Goal: Task Accomplishment & Management: Use online tool/utility

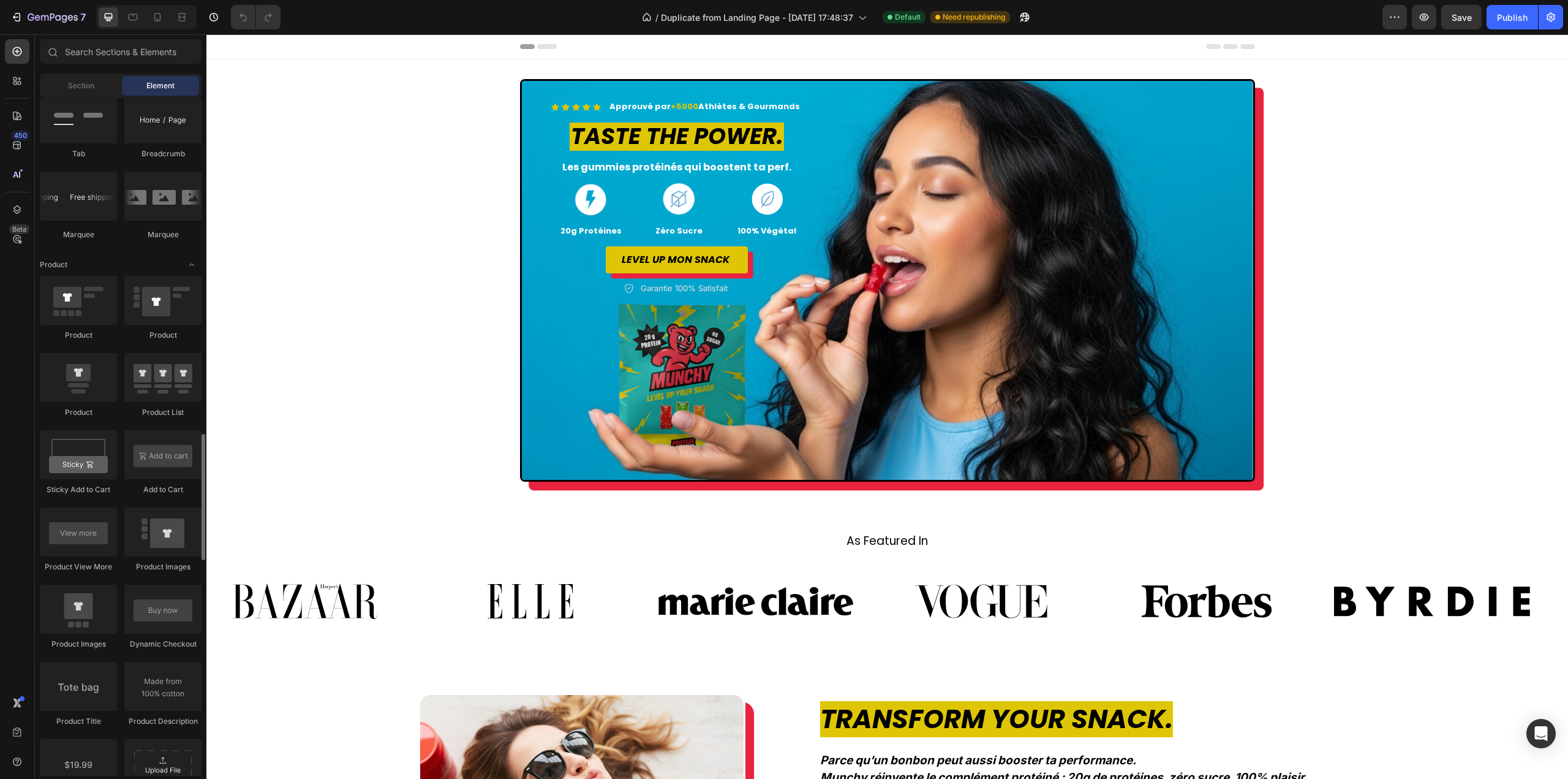
scroll to position [1716, 0]
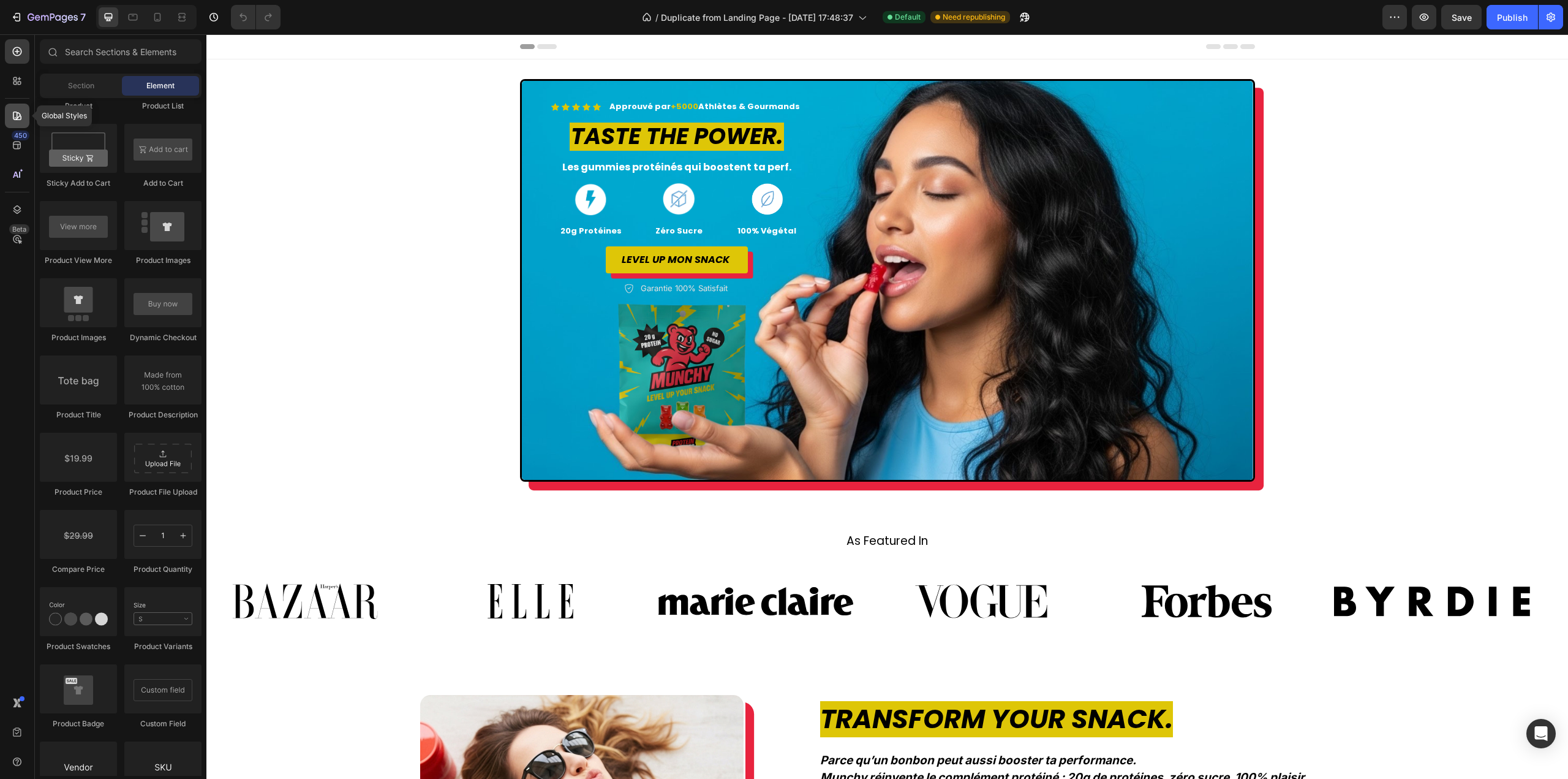
click at [18, 113] on icon at bounding box center [16, 115] width 9 height 9
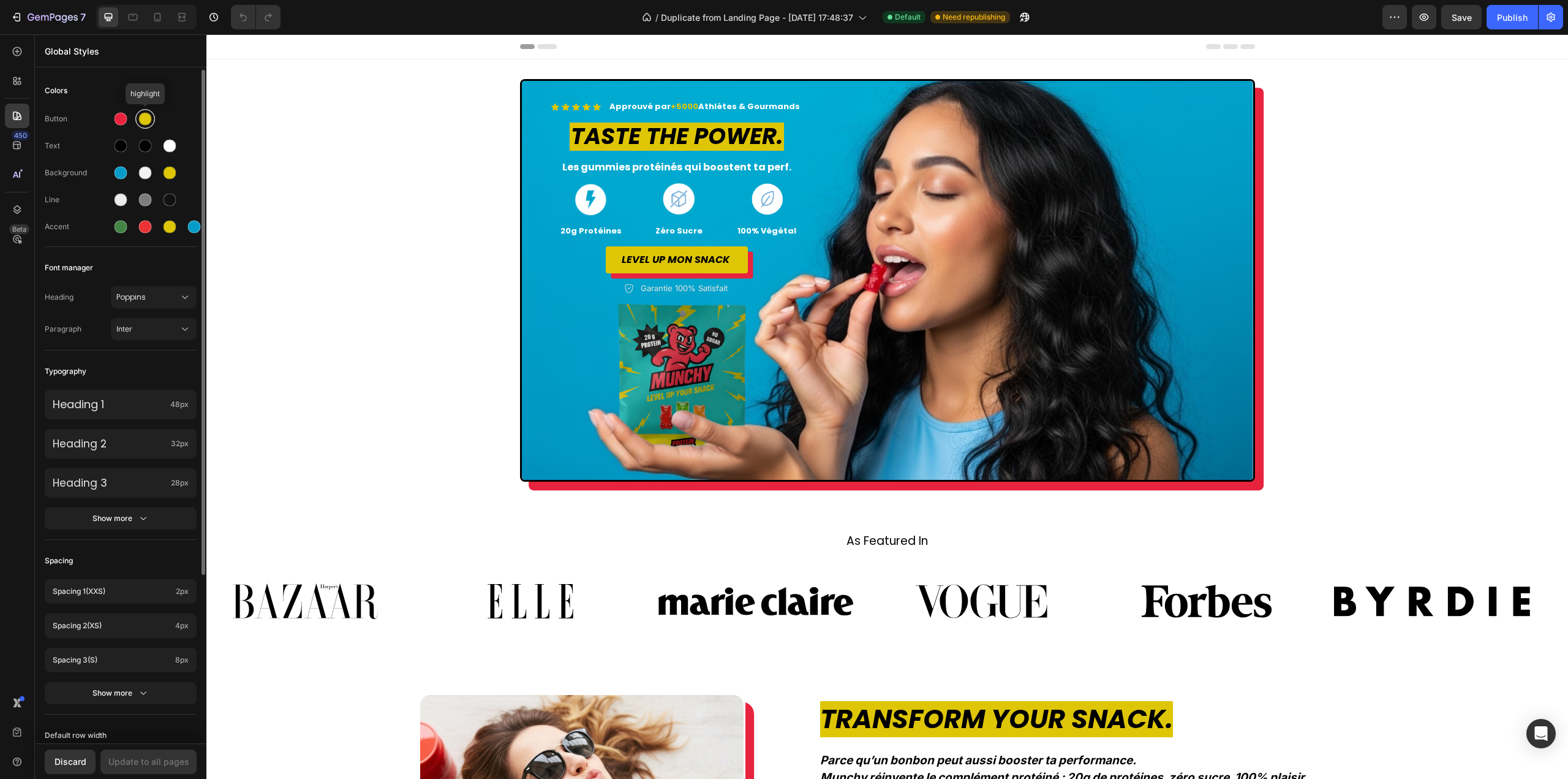
click at [143, 116] on div at bounding box center [145, 119] width 13 height 13
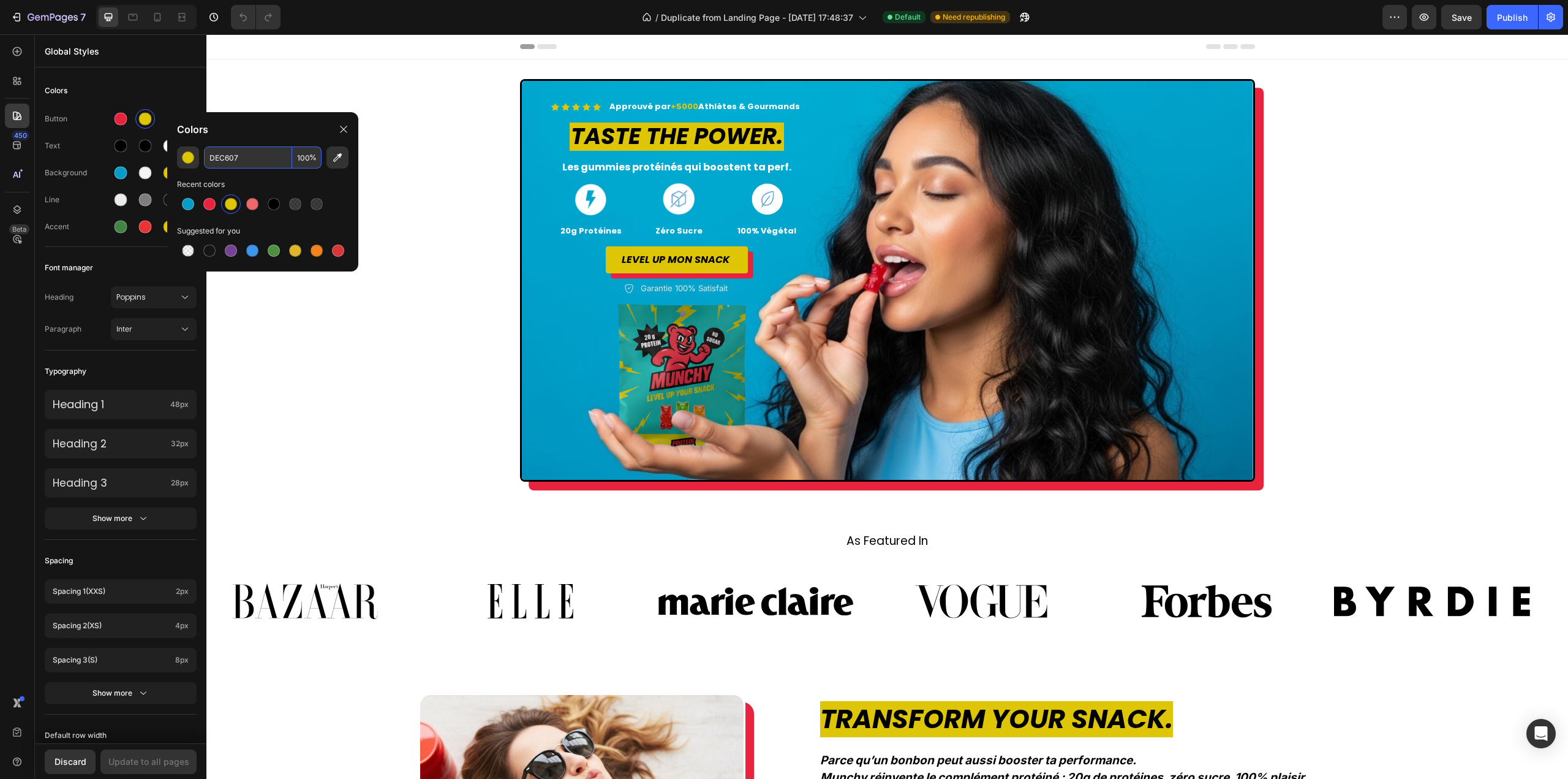
click at [235, 158] on input "DEC607" at bounding box center [247, 158] width 88 height 22
click at [123, 118] on div at bounding box center [121, 119] width 13 height 13
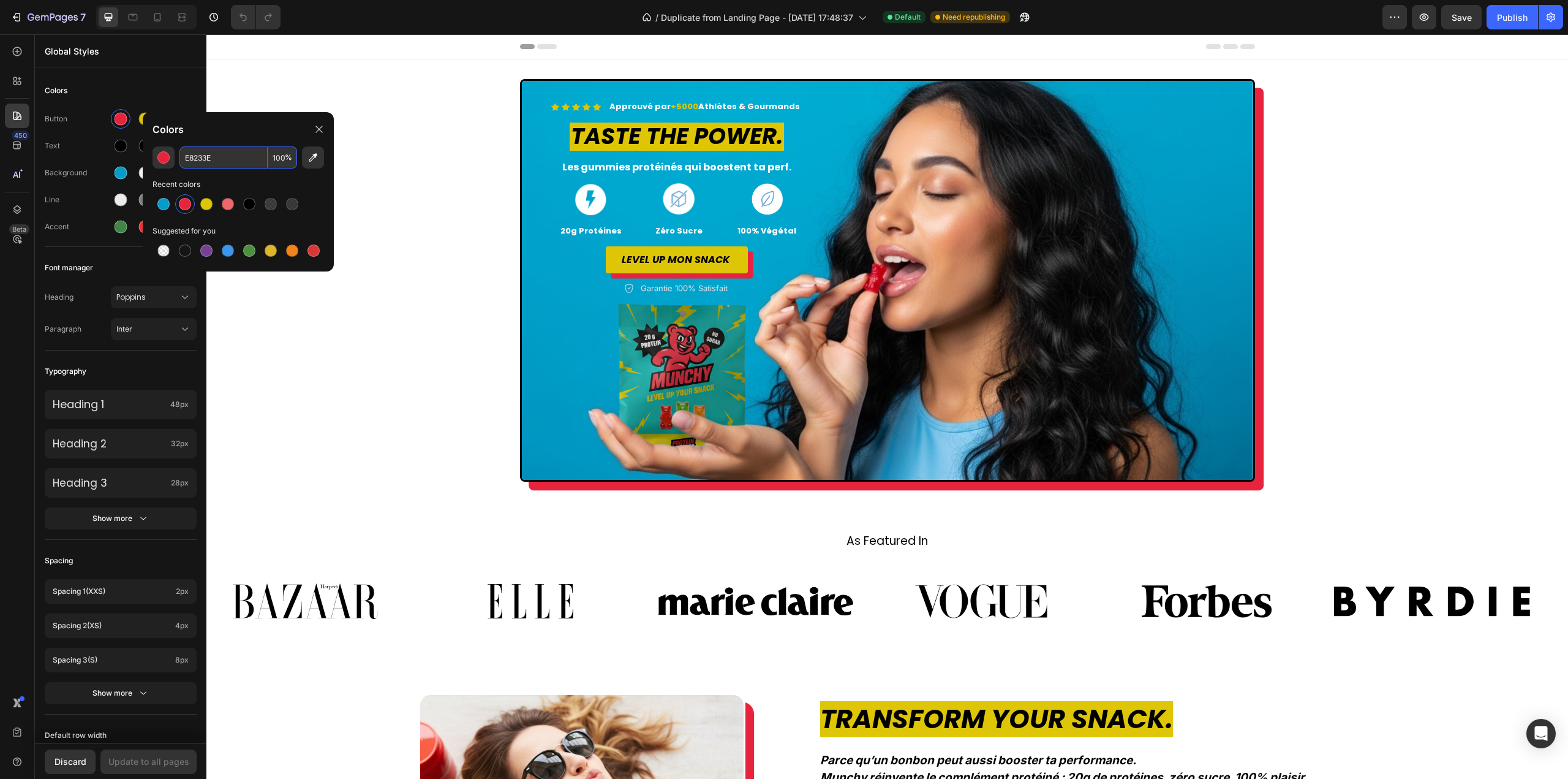
click at [209, 158] on input "E8233E" at bounding box center [223, 158] width 88 height 22
click at [40, 13] on icon "button" at bounding box center [53, 17] width 50 height 11
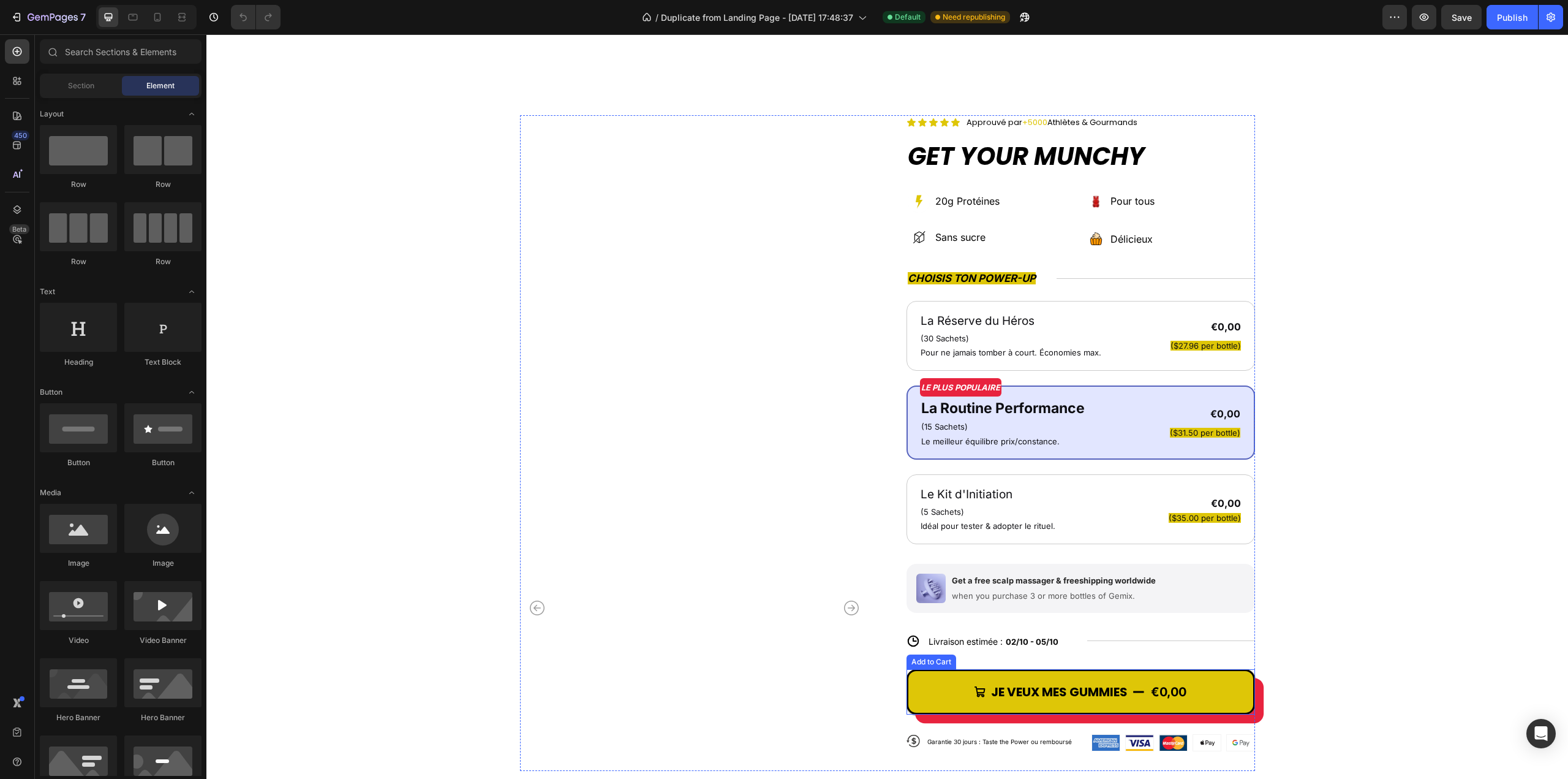
scroll to position [1956, 0]
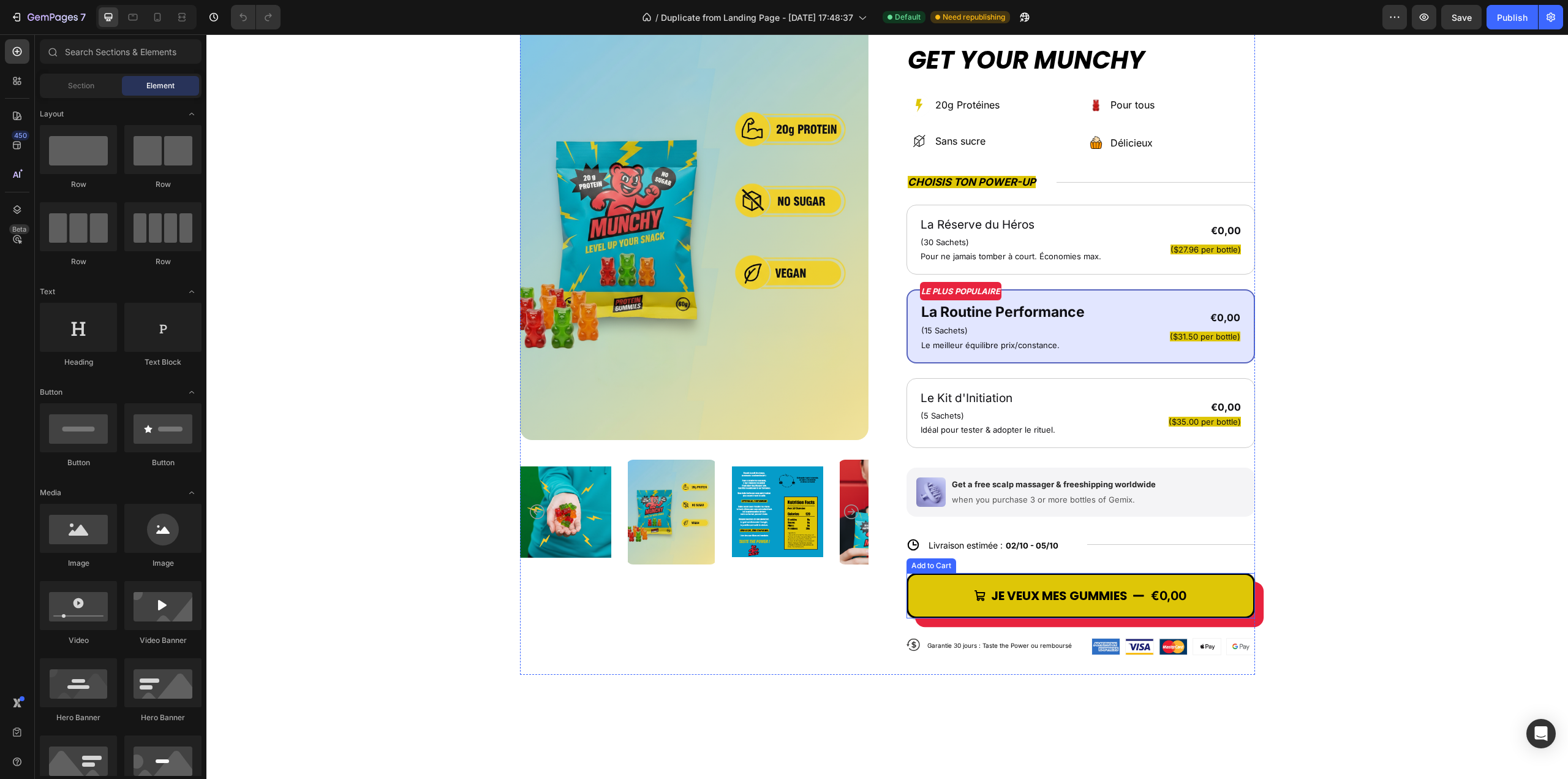
click at [1212, 590] on button "JE VEUX MES GUMMIES €0,00" at bounding box center [1080, 595] width 349 height 45
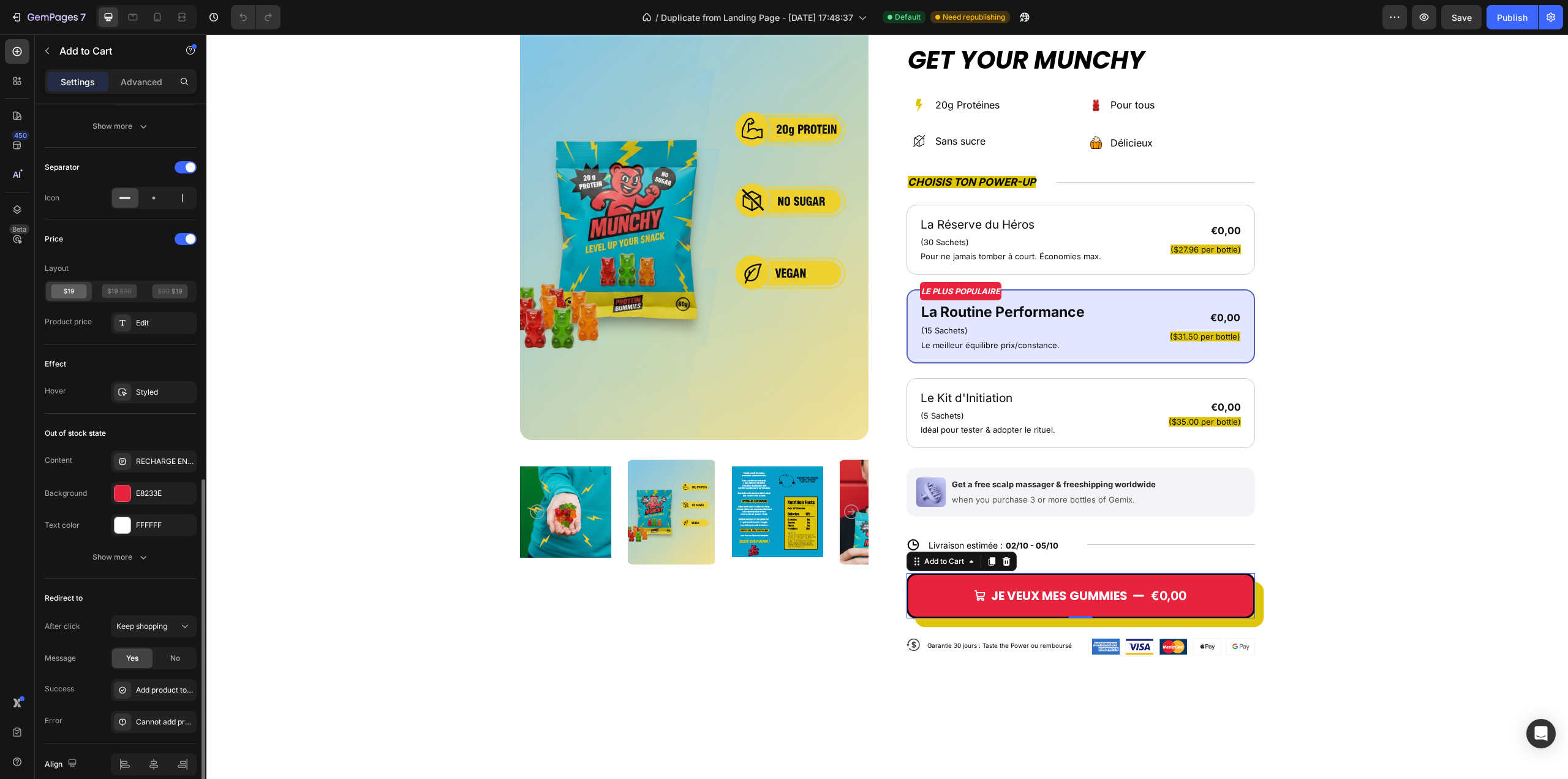
scroll to position [913, 0]
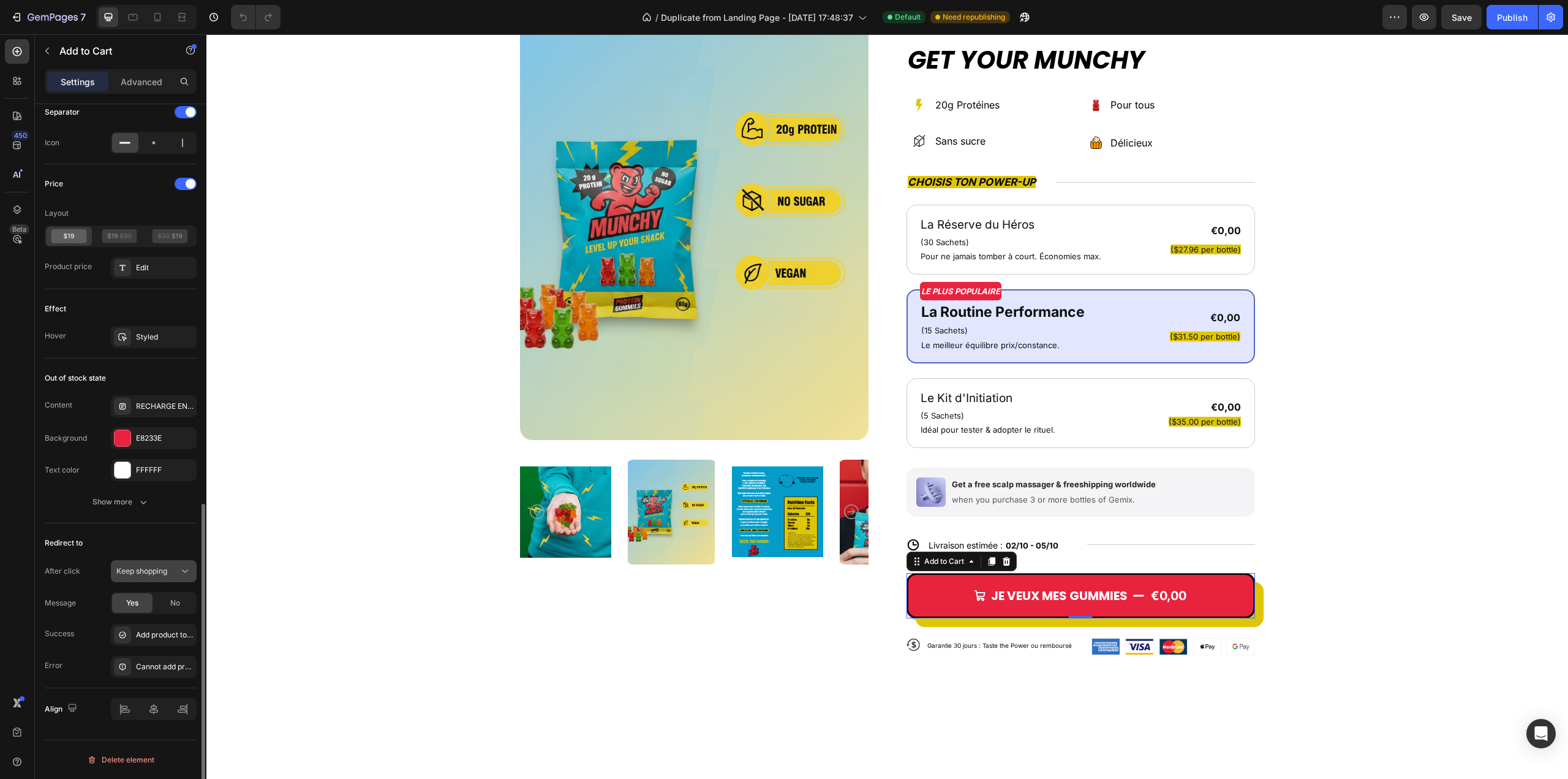
click at [175, 577] on button "Keep shopping" at bounding box center [154, 570] width 86 height 22
click at [158, 649] on p "Open cart" at bounding box center [151, 647] width 70 height 11
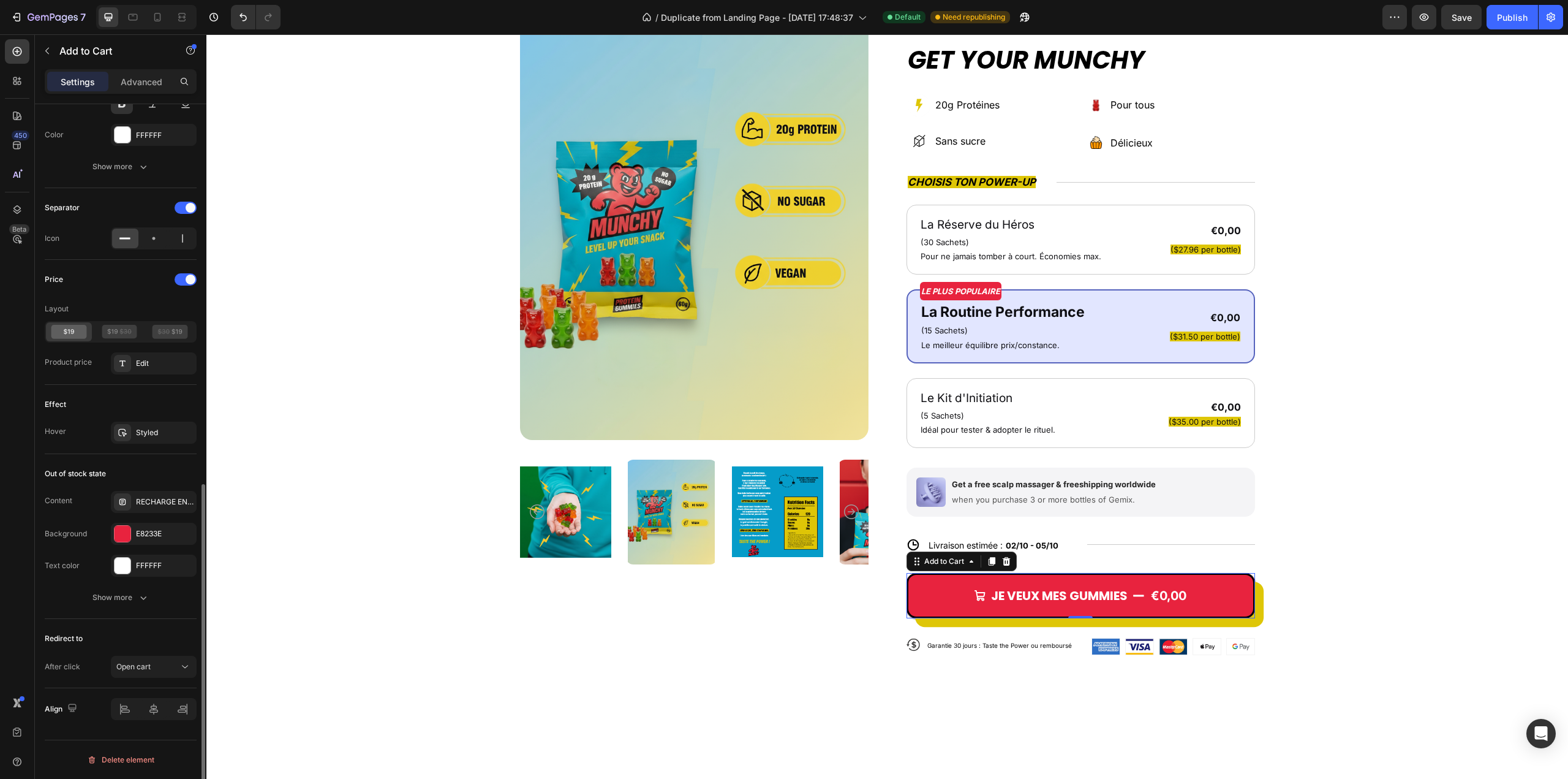
scroll to position [818, 0]
click at [1468, 20] on span "Save" at bounding box center [1461, 17] width 20 height 11
click at [1506, 16] on div "Publish" at bounding box center [1512, 16] width 31 height 13
click at [159, 667] on div "Open cart" at bounding box center [147, 666] width 63 height 11
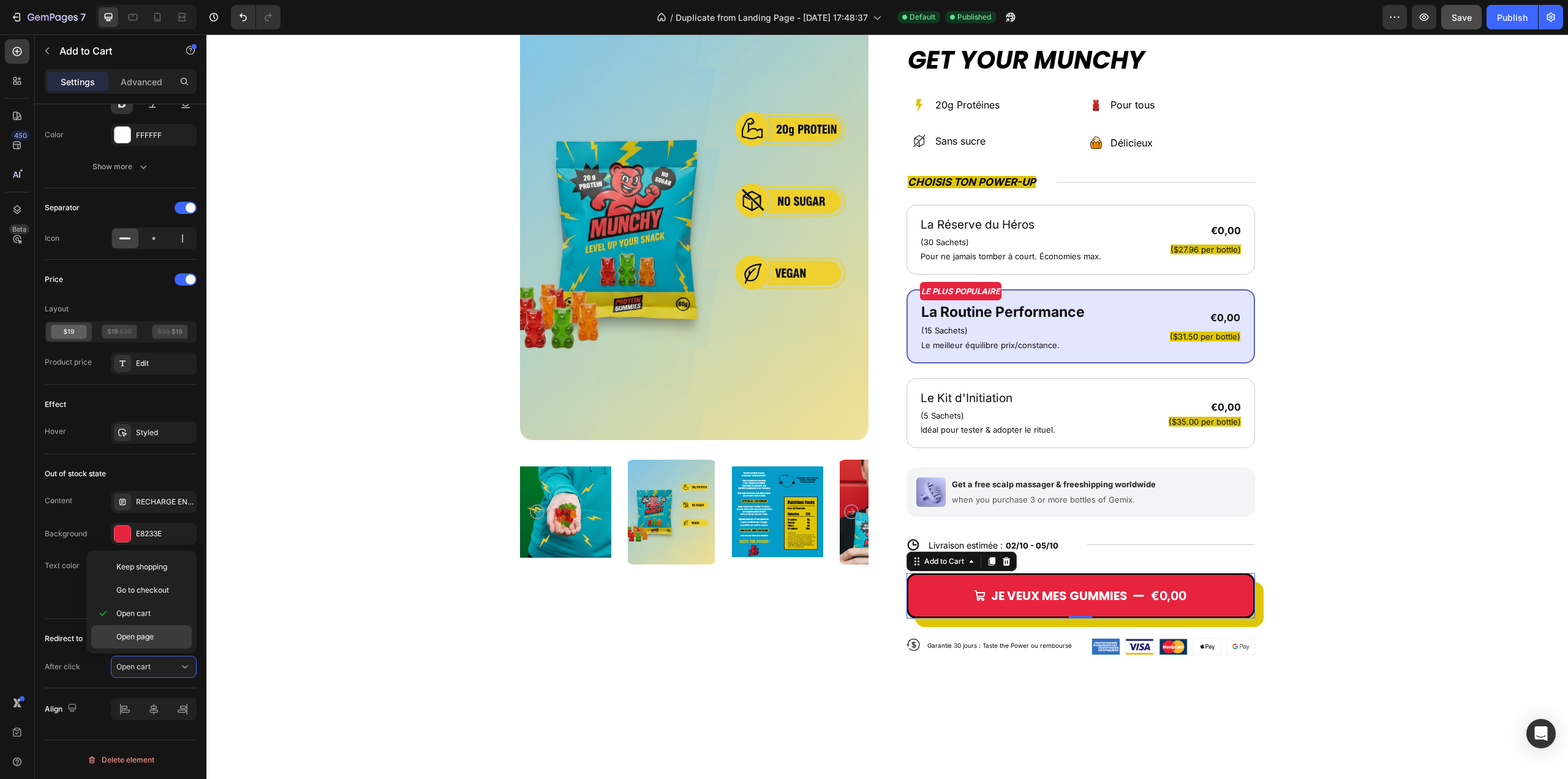
click at [147, 628] on div "Open page" at bounding box center [141, 637] width 100 height 23
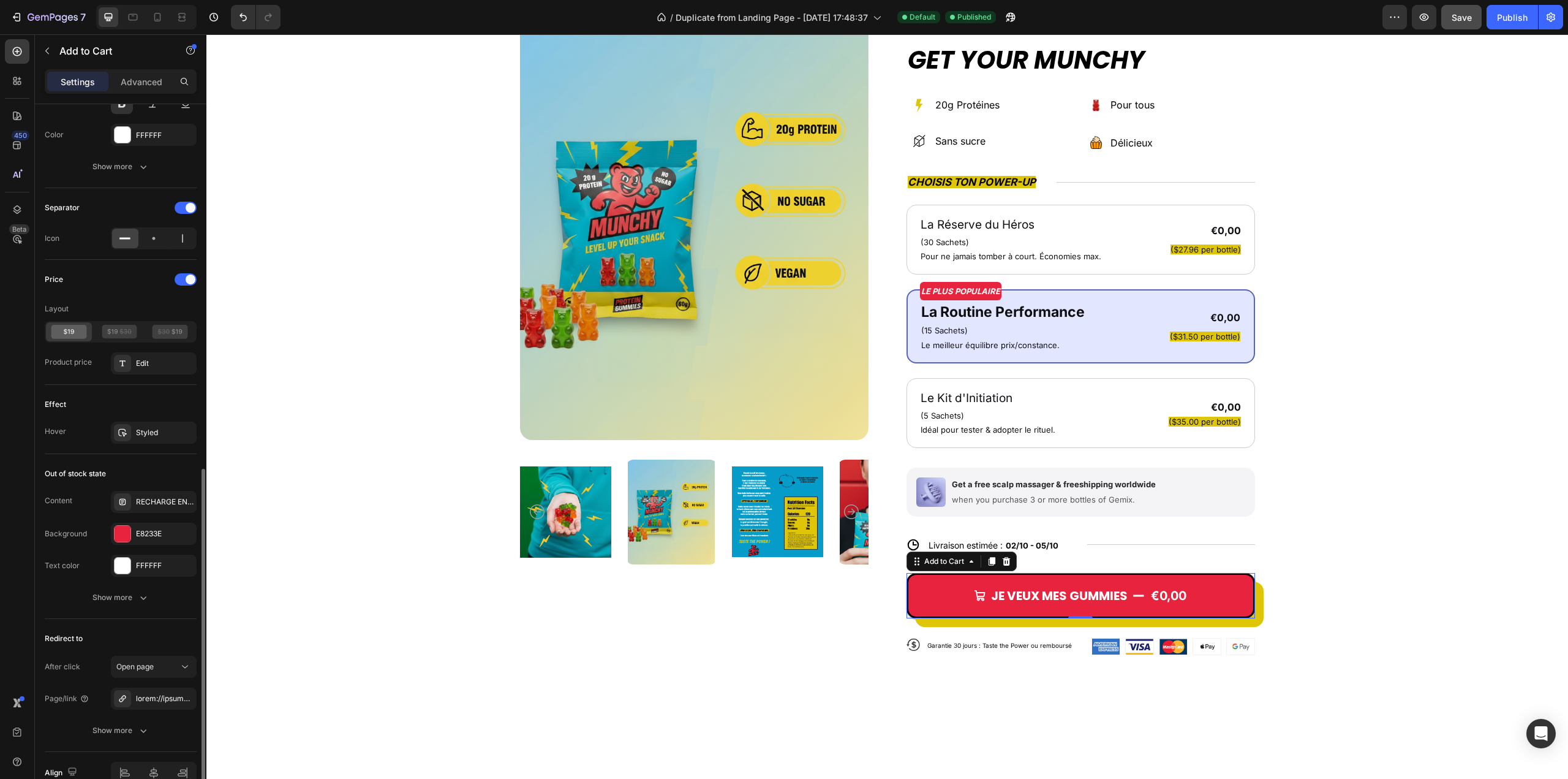
scroll to position [879, 0]
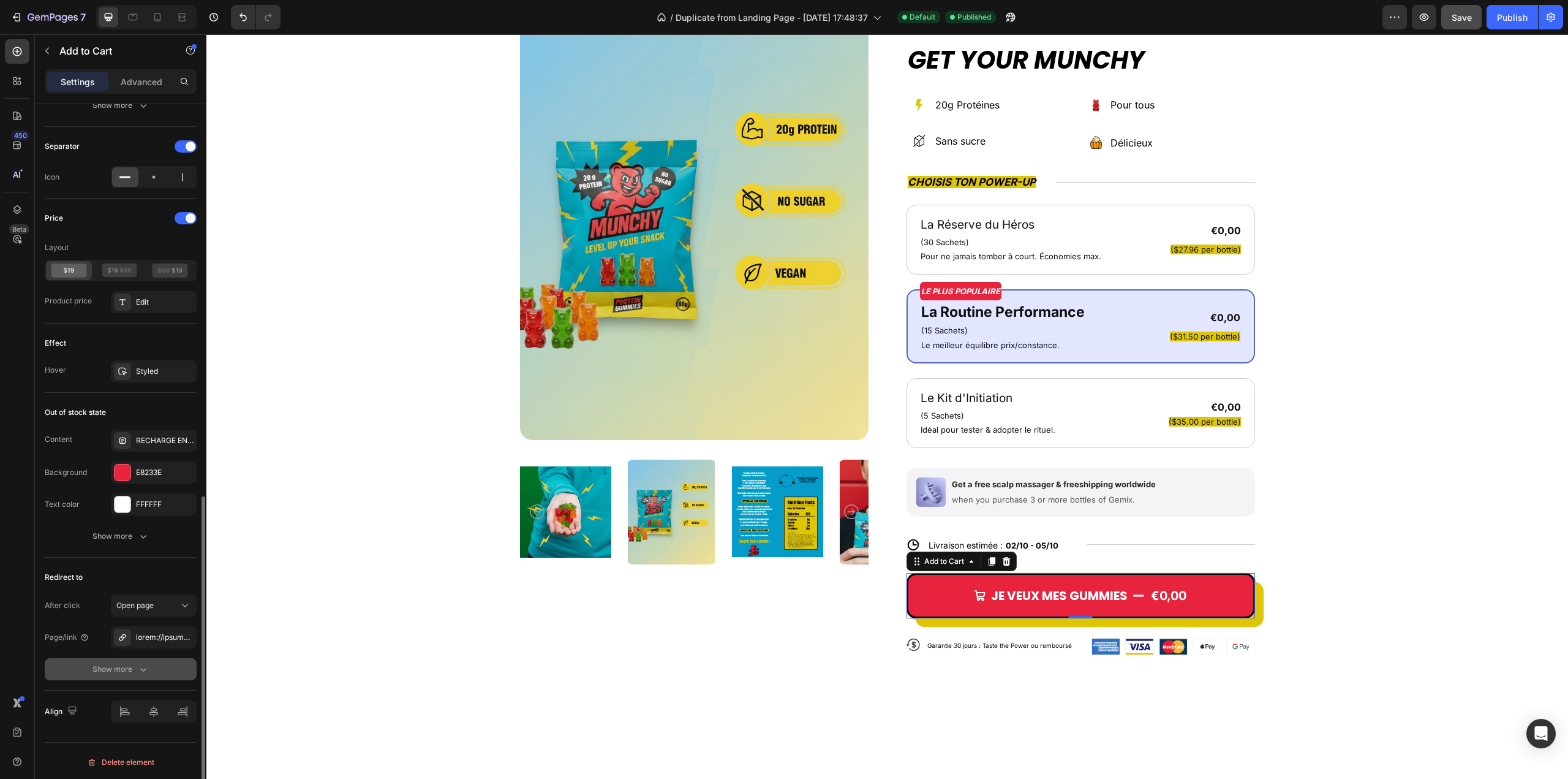
click at [140, 672] on icon "button" at bounding box center [143, 669] width 13 height 13
click at [155, 635] on div at bounding box center [154, 637] width 36 height 11
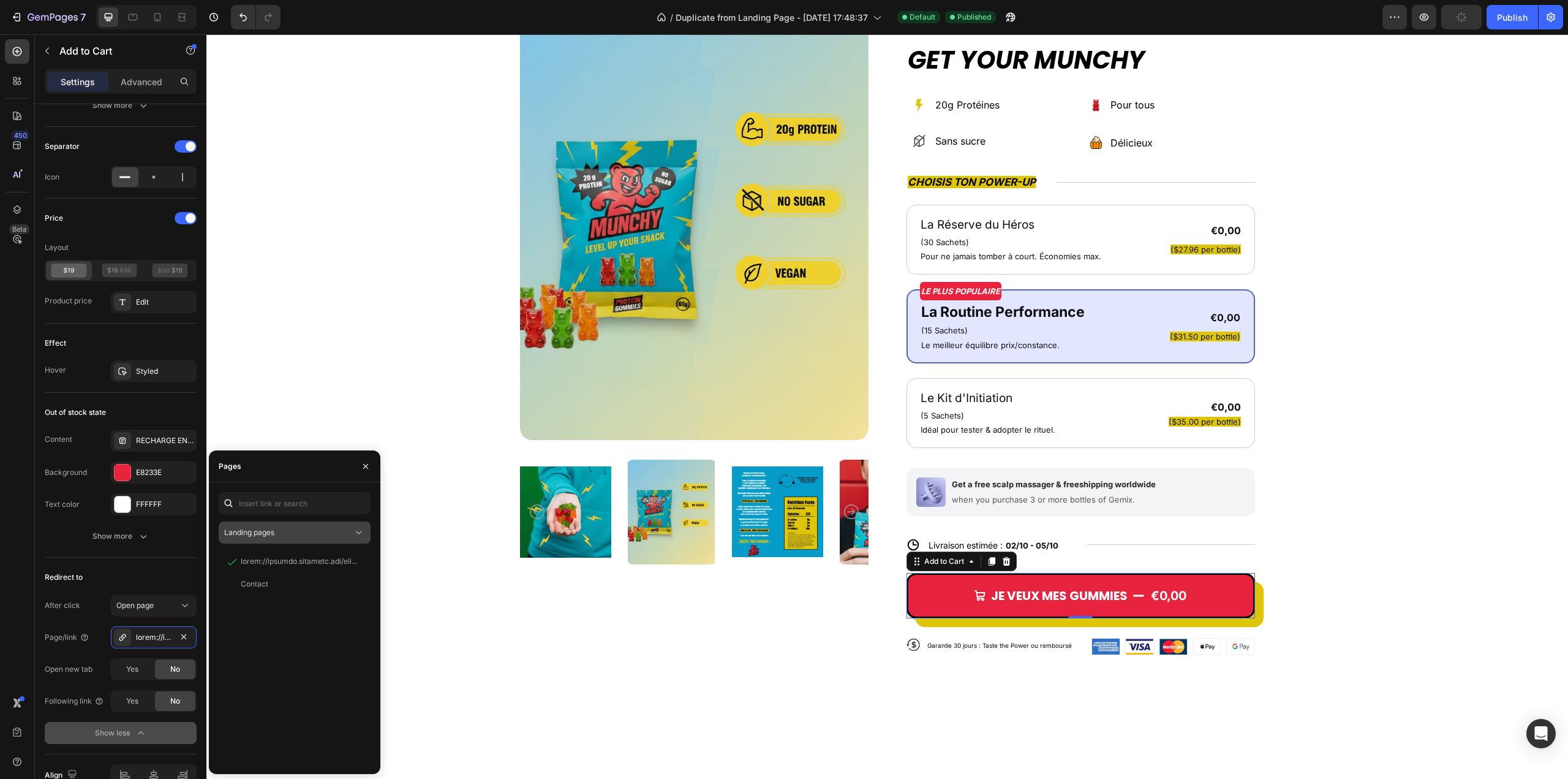
click at [338, 534] on div "Landing pages" at bounding box center [288, 532] width 128 height 11
click at [332, 501] on input "text" at bounding box center [294, 503] width 152 height 22
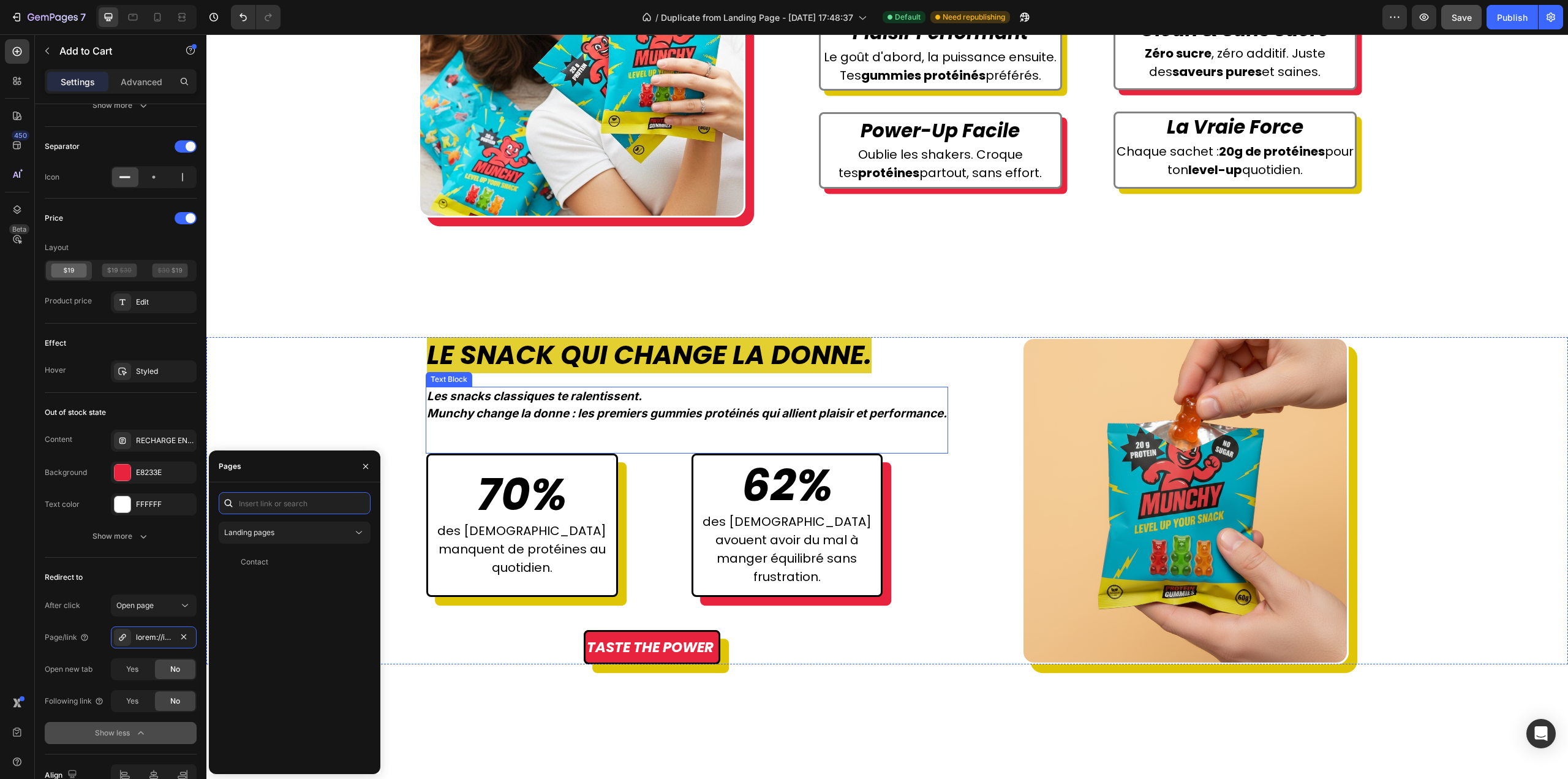
scroll to position [975, 0]
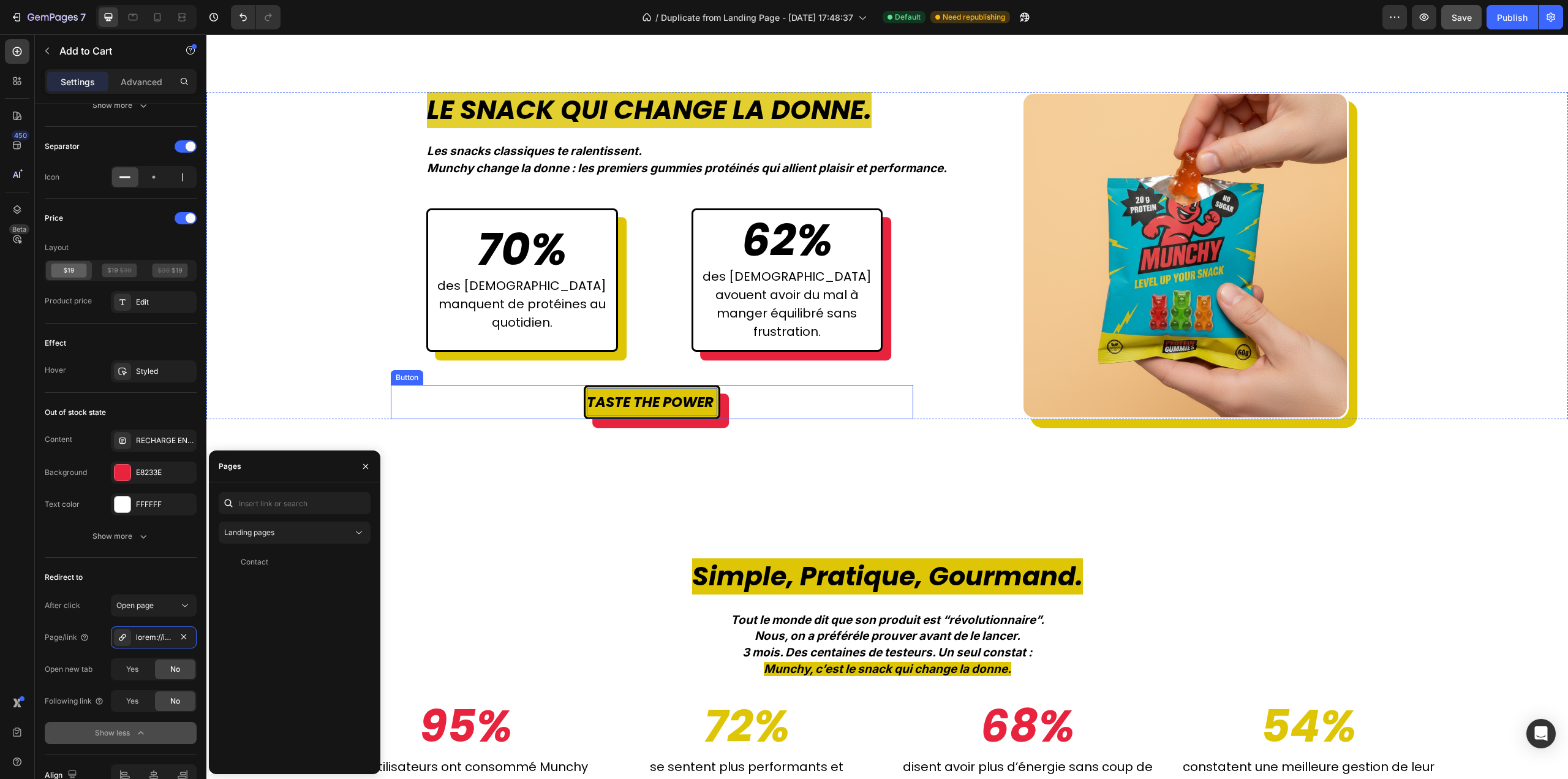
click at [702, 412] on span "TASTE THE POWER" at bounding box center [649, 402] width 127 height 19
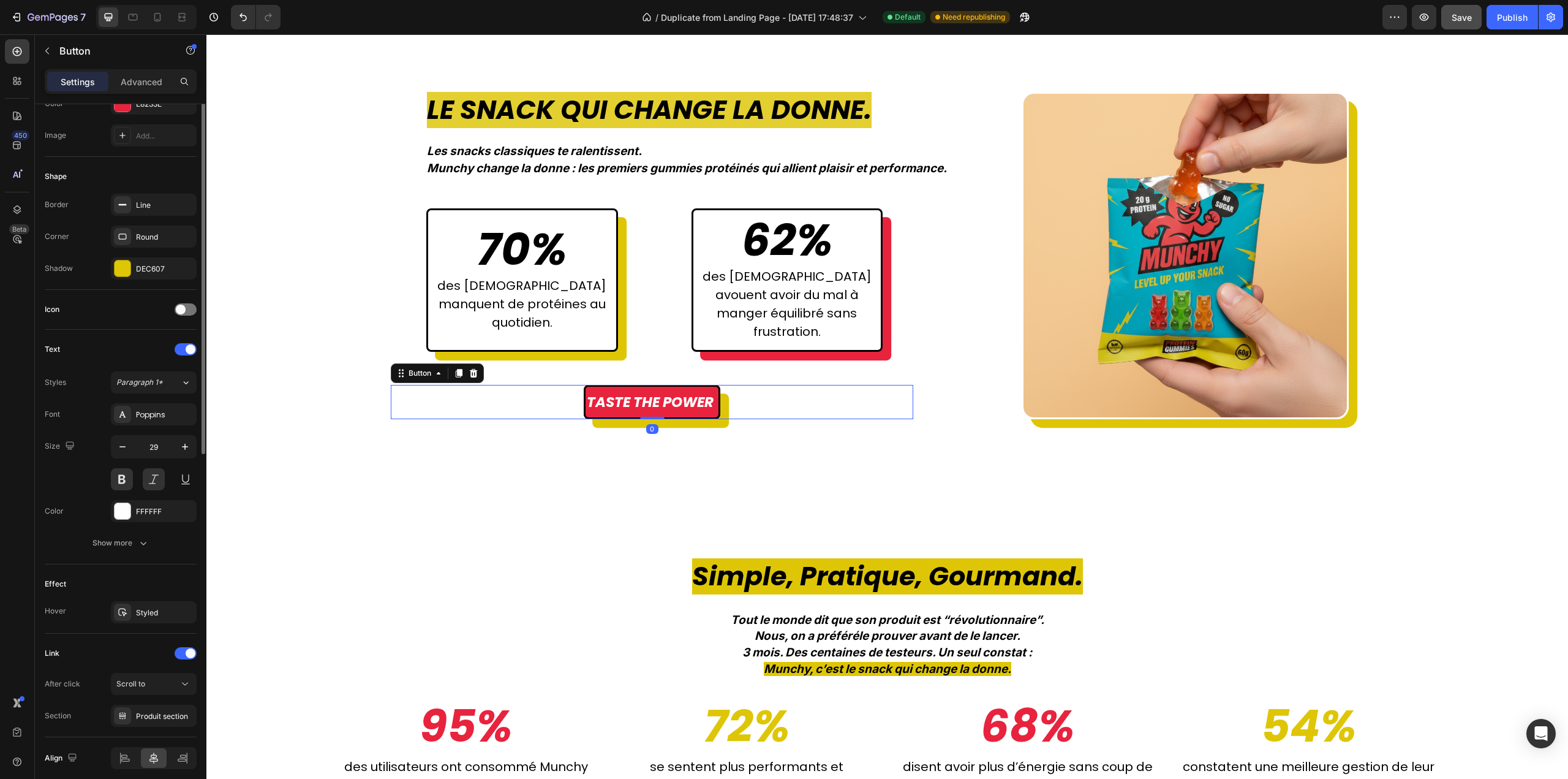
scroll to position [233, 0]
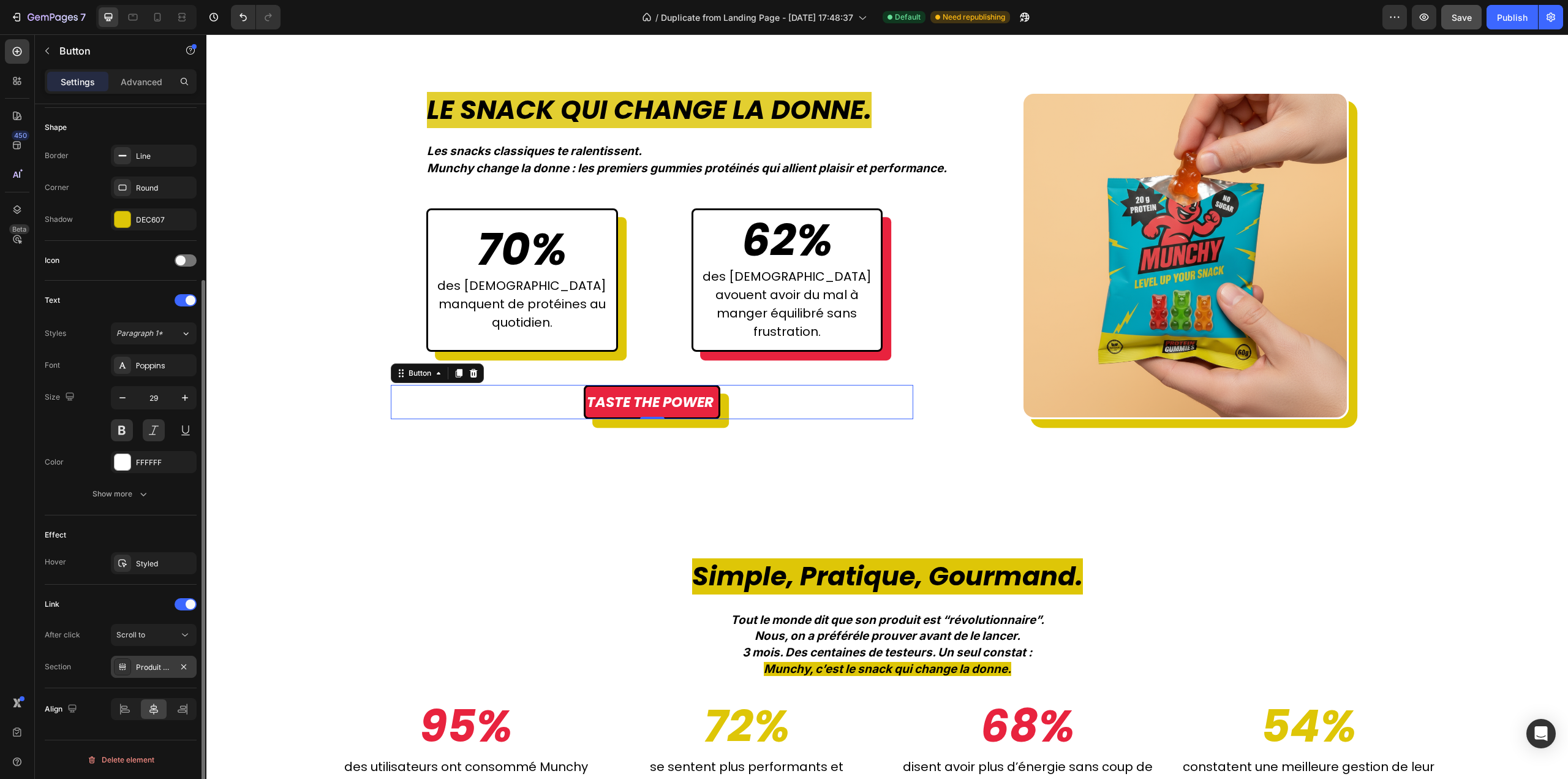
click at [155, 668] on div "Produit section" at bounding box center [154, 667] width 36 height 11
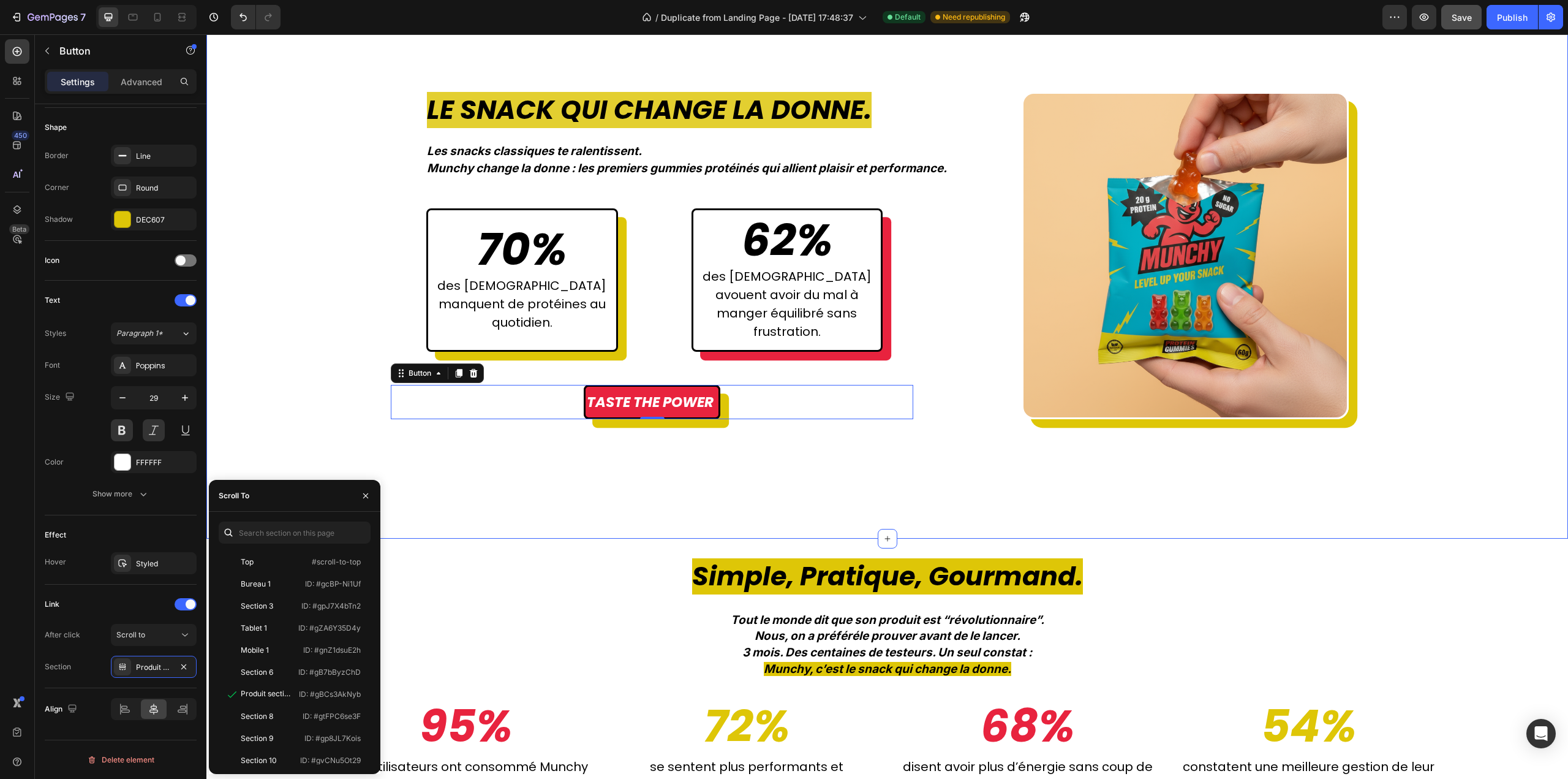
click at [538, 538] on div "As Featured In Heading Image Image Image Image Image Image Image Image Image Im…" at bounding box center [887, 48] width 1361 height 982
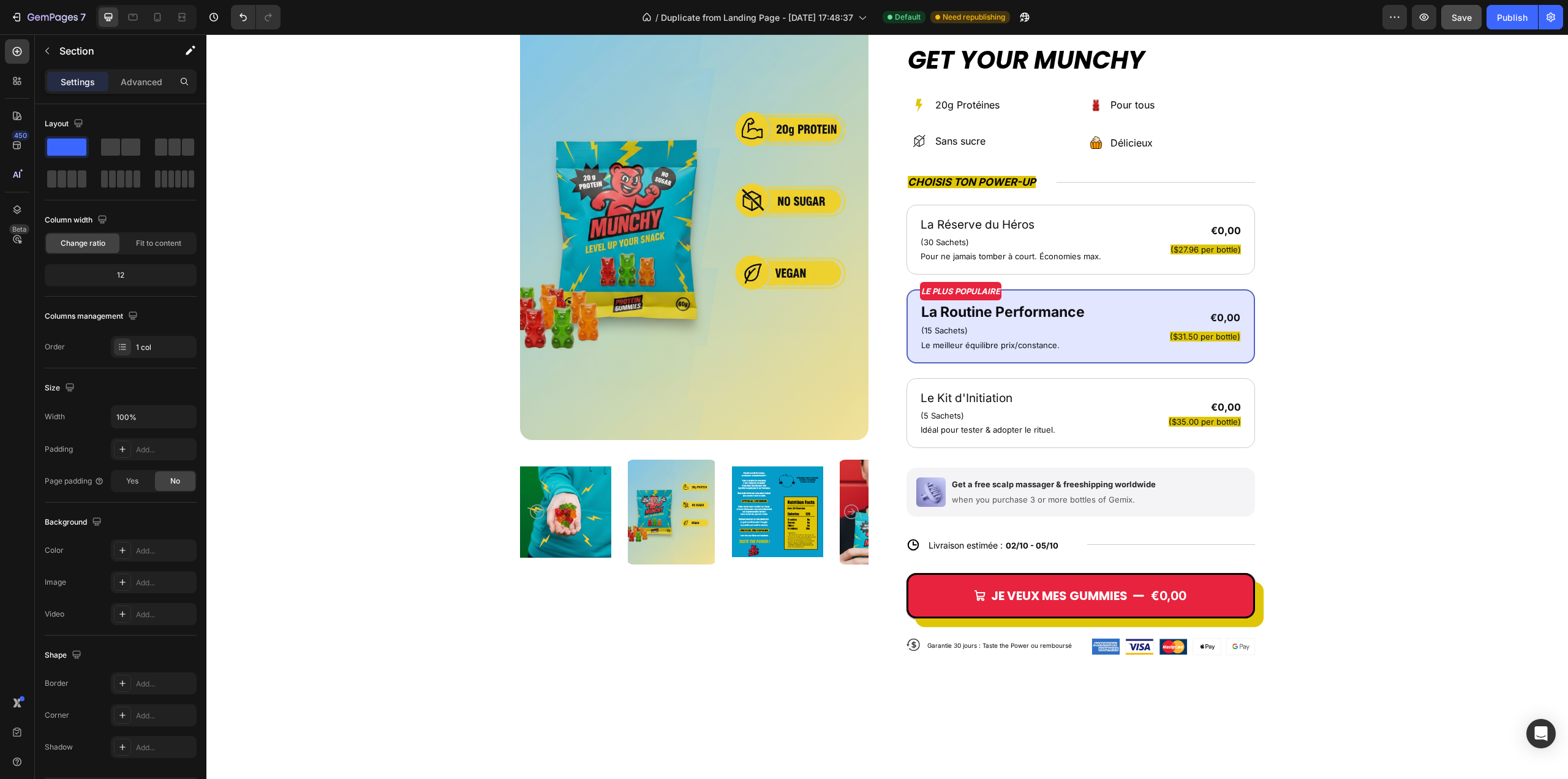
scroll to position [2263, 0]
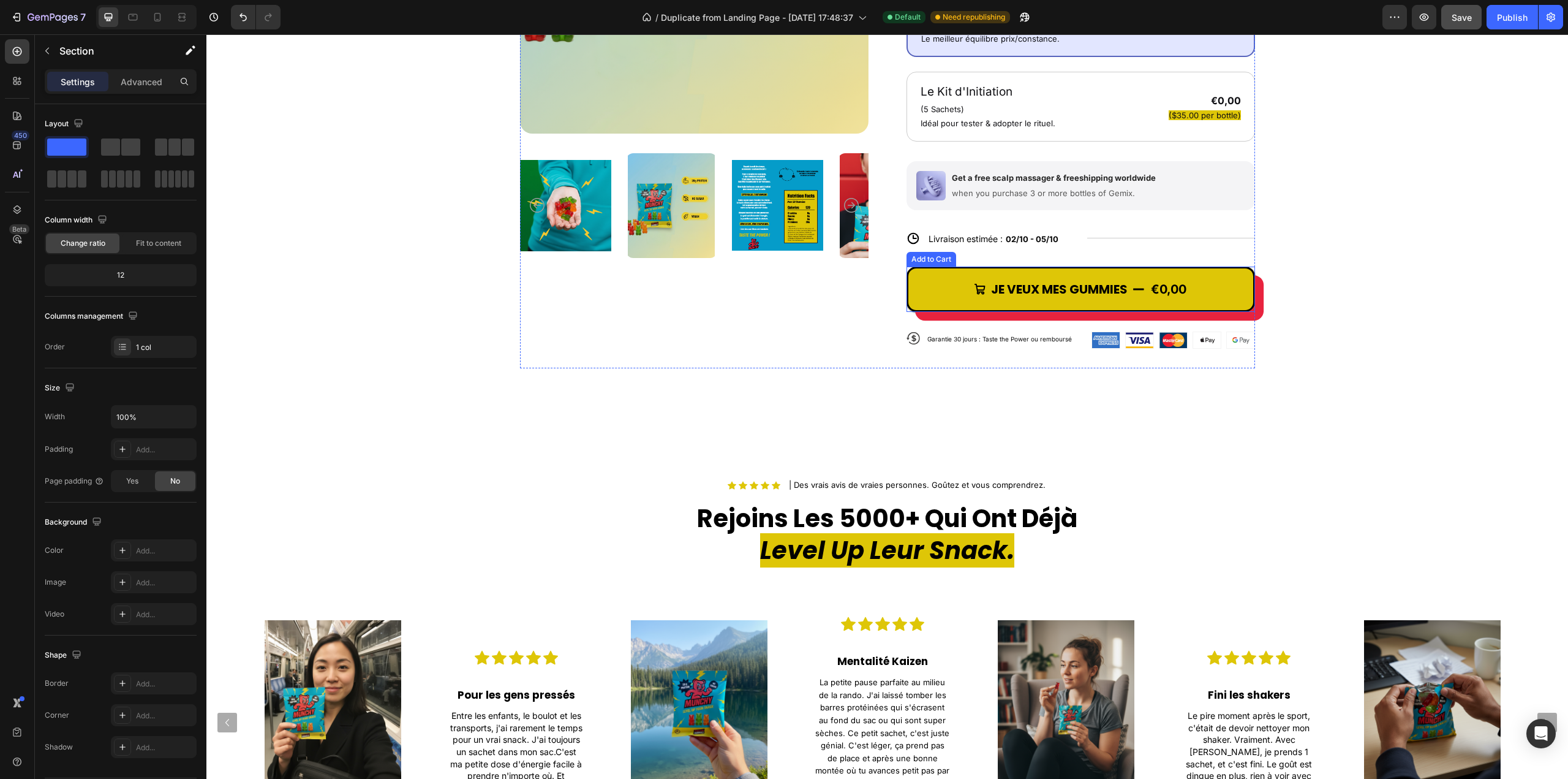
click at [925, 286] on button "JE VEUX MES GUMMIES €0,00" at bounding box center [1080, 289] width 349 height 45
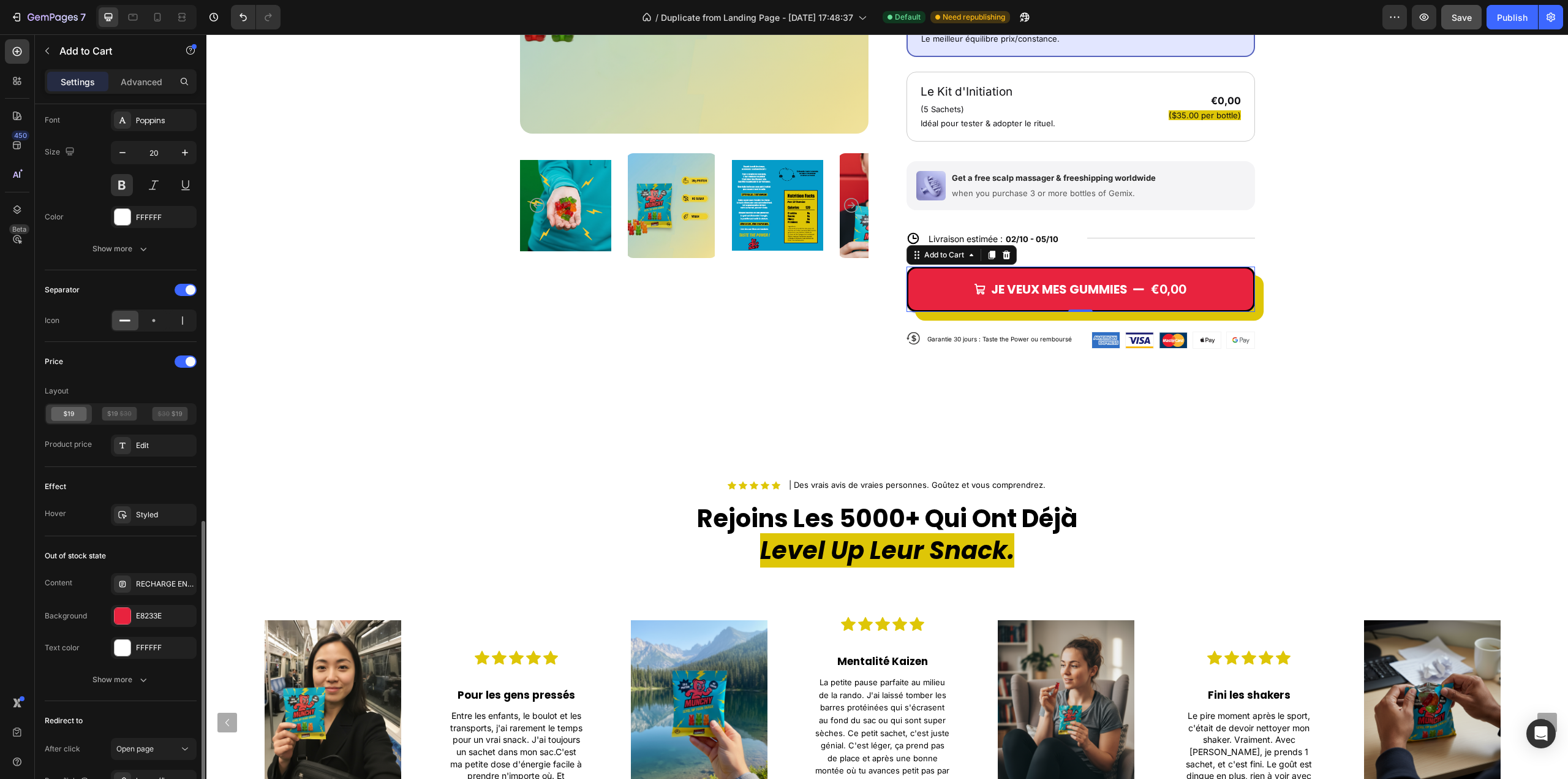
scroll to position [796, 0]
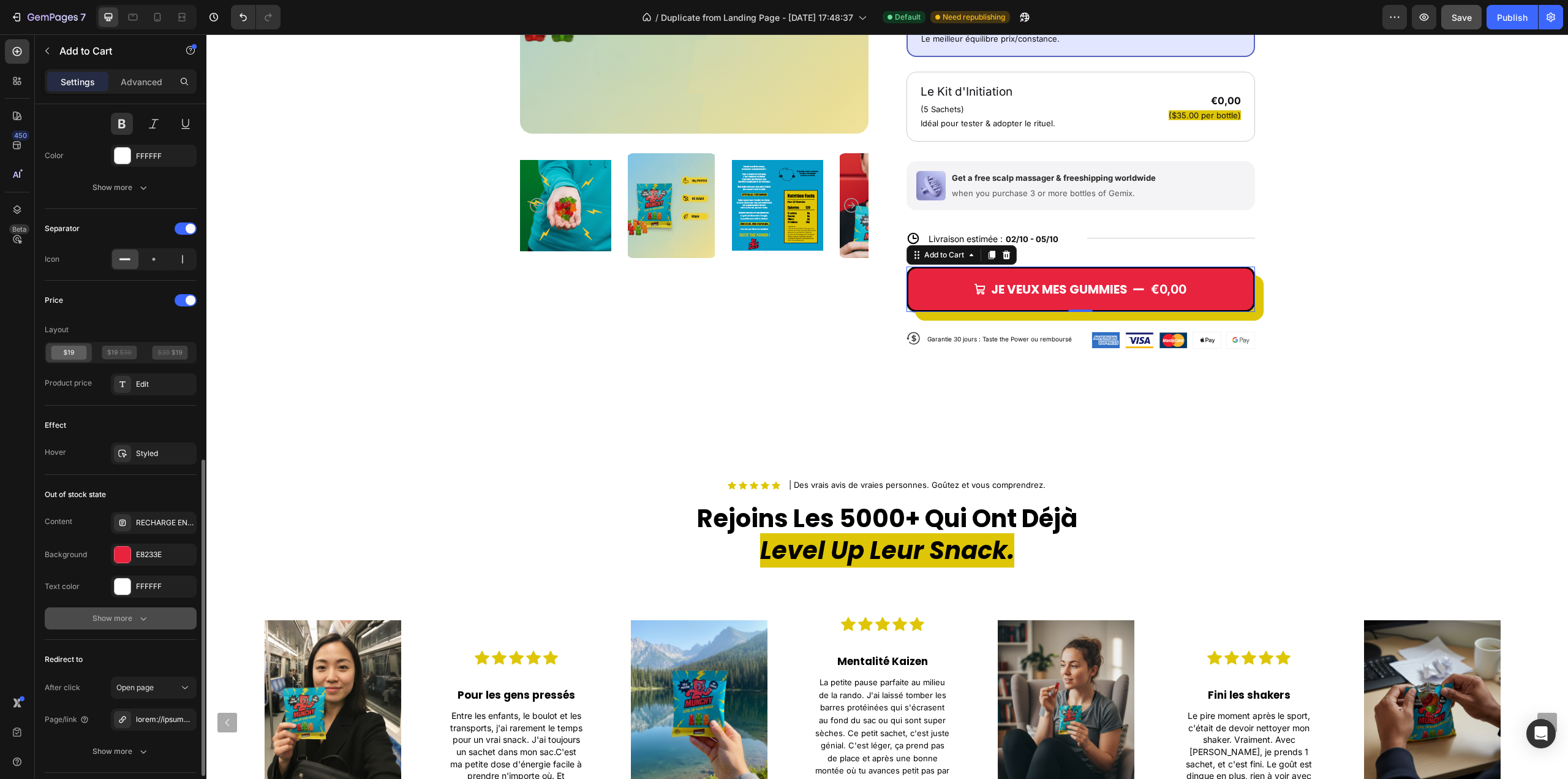
click at [99, 619] on div "Show more" at bounding box center [121, 618] width 57 height 13
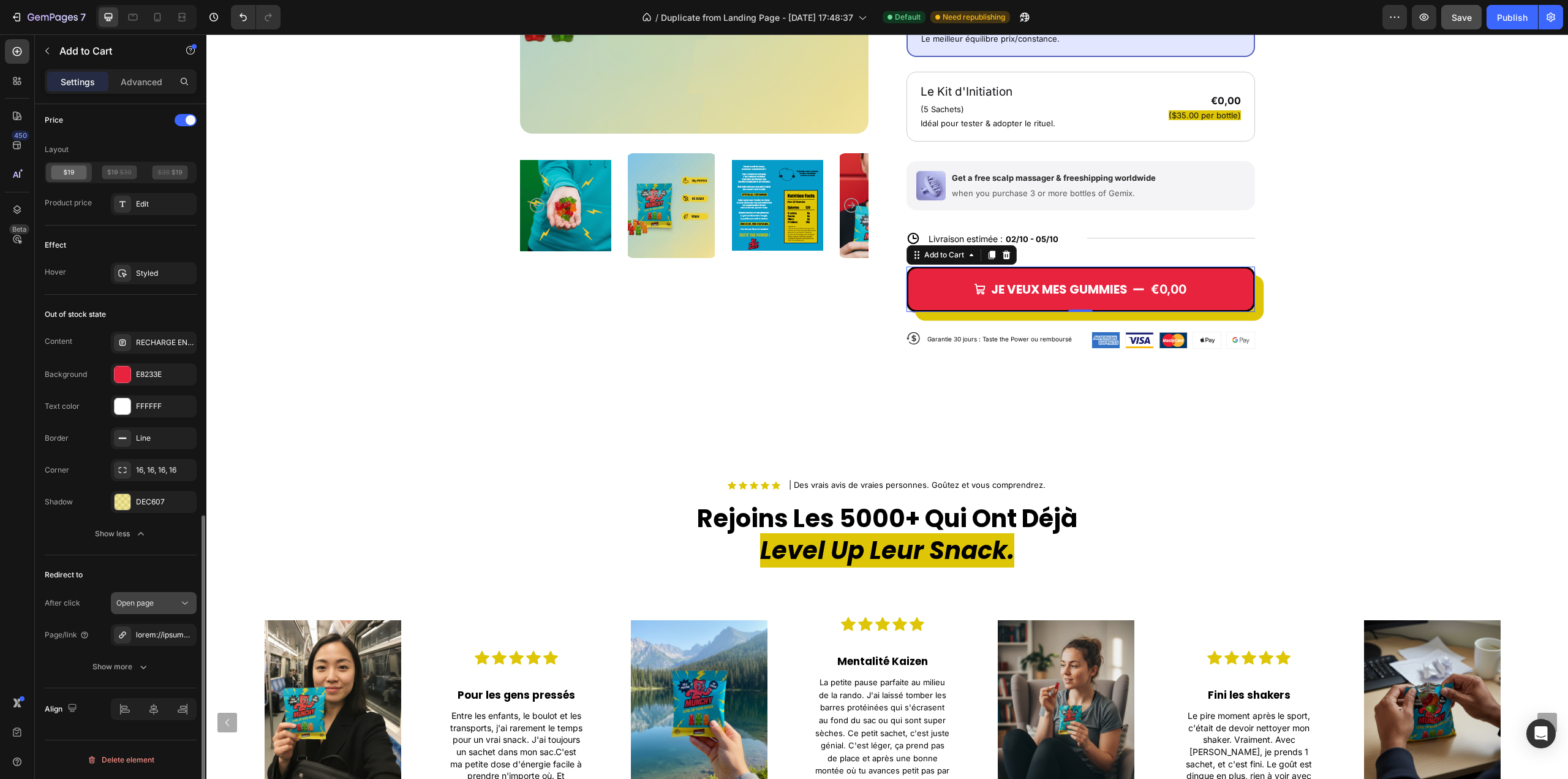
click at [152, 600] on span "Open page" at bounding box center [134, 603] width 38 height 10
click at [159, 630] on span "Keep shopping" at bounding box center [141, 632] width 51 height 11
click at [159, 600] on span "Keep shopping" at bounding box center [141, 603] width 51 height 10
click at [153, 653] on span "Go to checkout" at bounding box center [142, 655] width 53 height 11
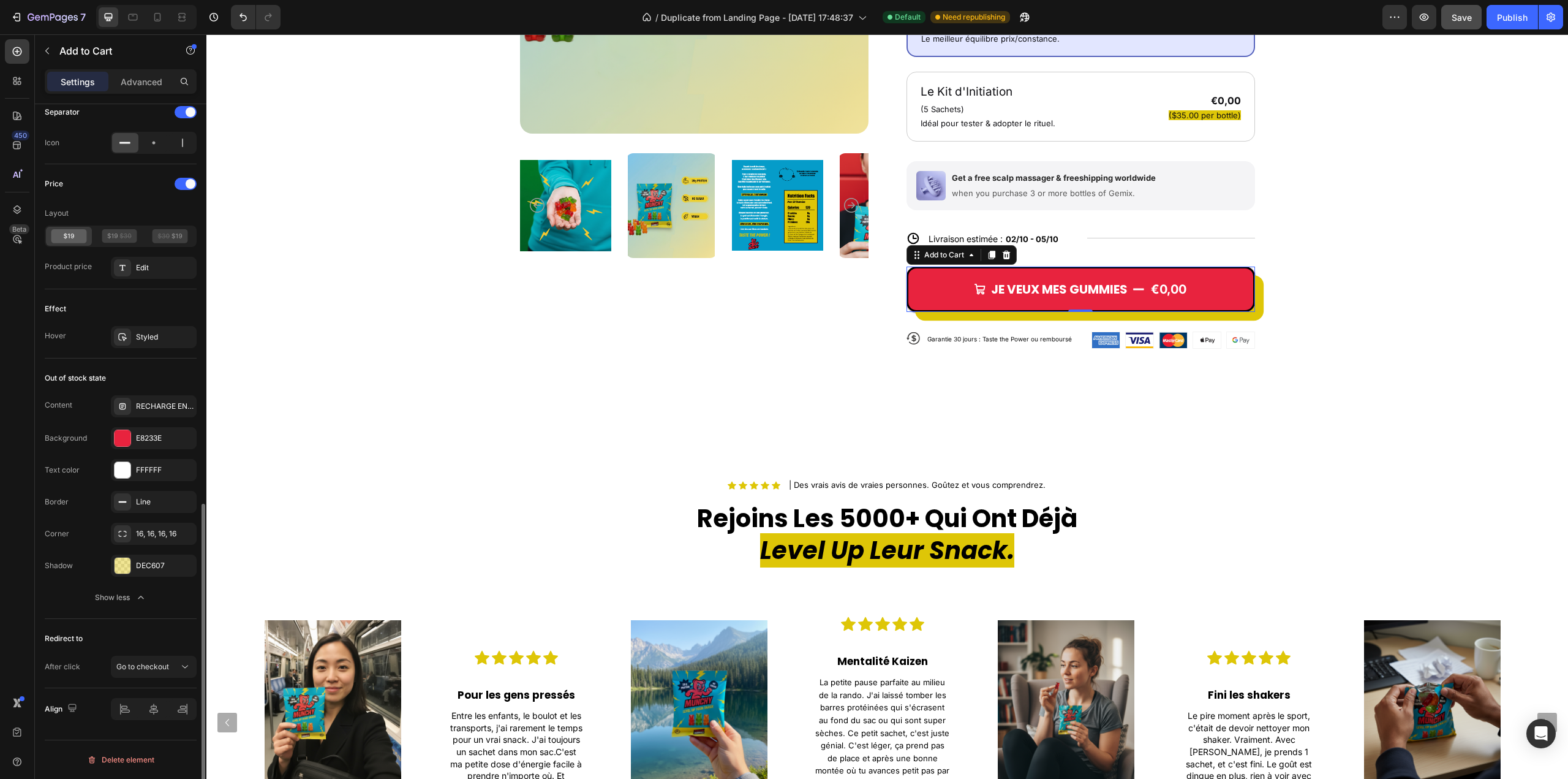
scroll to position [913, 0]
click at [160, 665] on span "Go to checkout" at bounding box center [142, 667] width 53 height 10
click at [159, 633] on p "Open page" at bounding box center [151, 636] width 70 height 11
click at [157, 661] on div "Open page" at bounding box center [147, 666] width 63 height 11
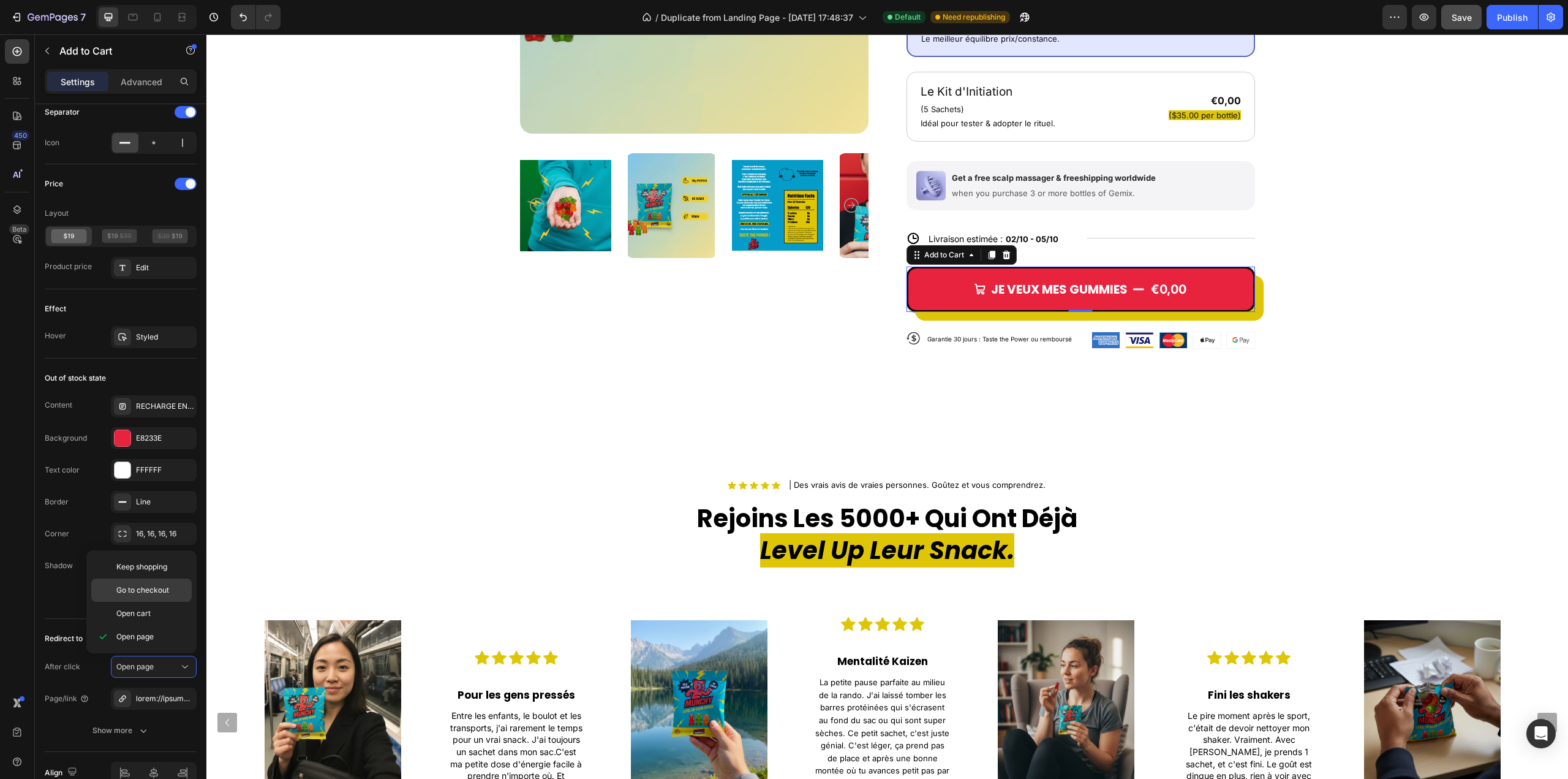
click at [157, 595] on span "Go to checkout" at bounding box center [142, 590] width 53 height 11
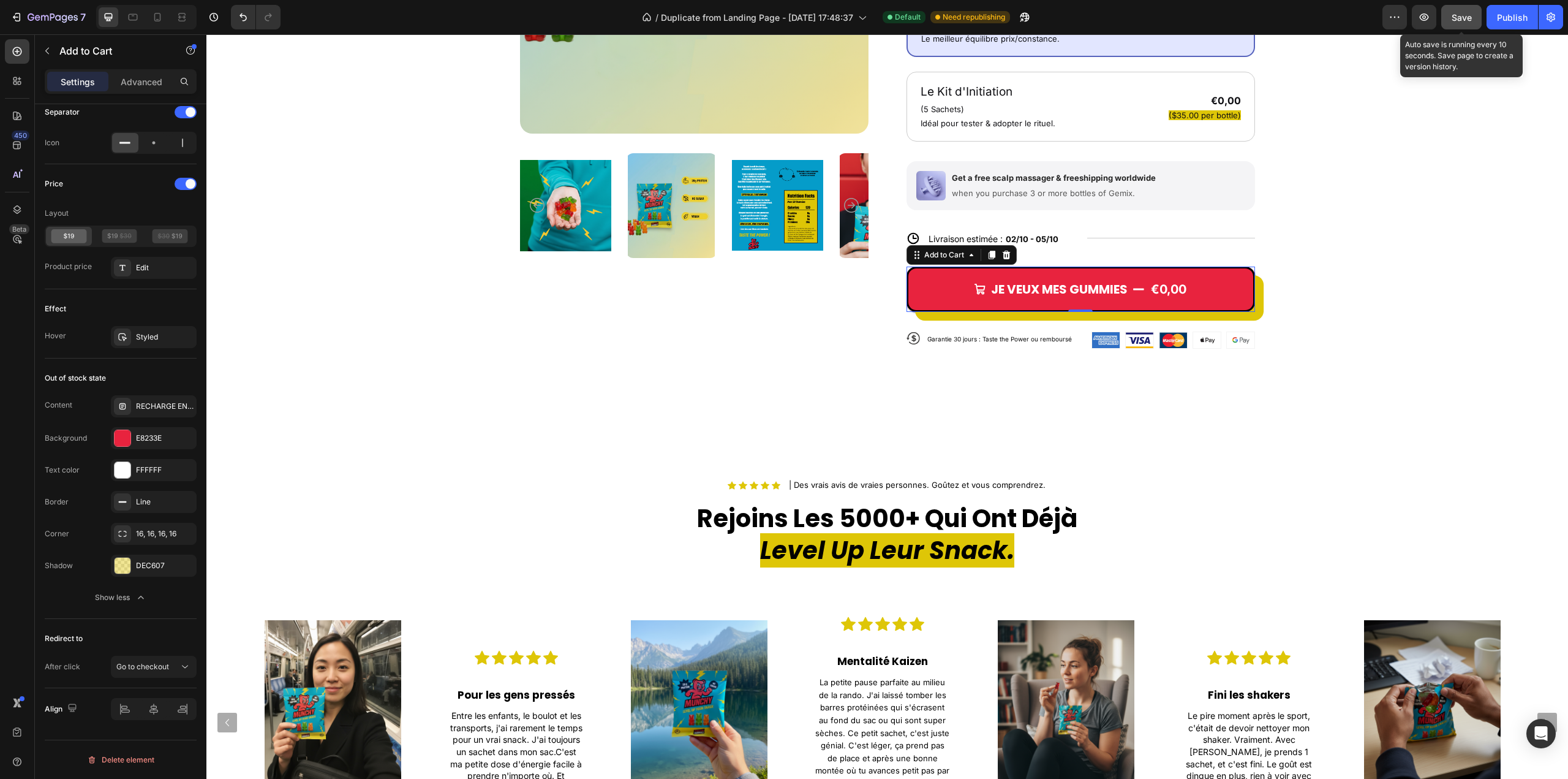
click at [1466, 19] on span "Save" at bounding box center [1461, 17] width 20 height 11
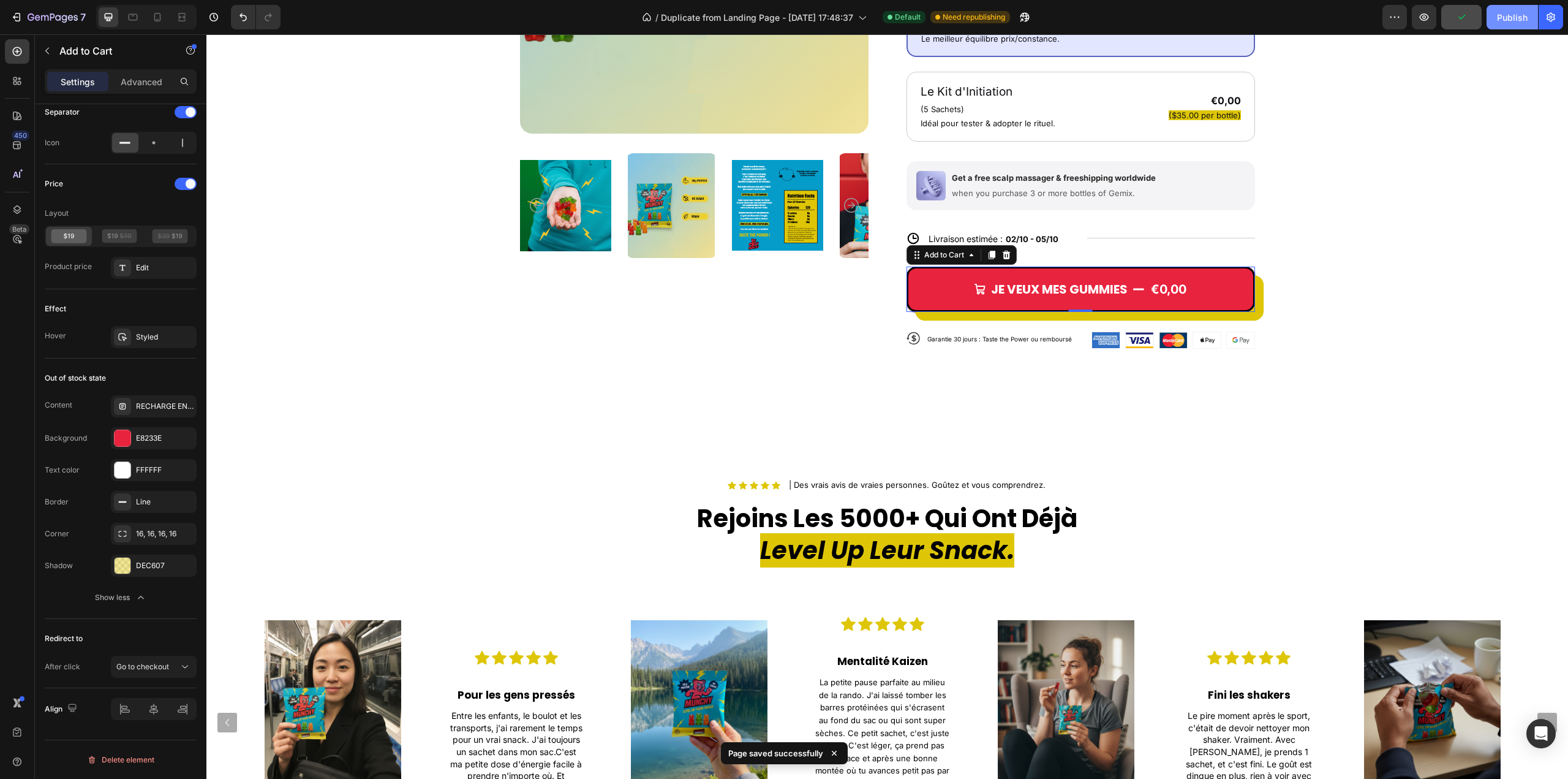
click at [1509, 17] on div "Publish" at bounding box center [1512, 16] width 31 height 13
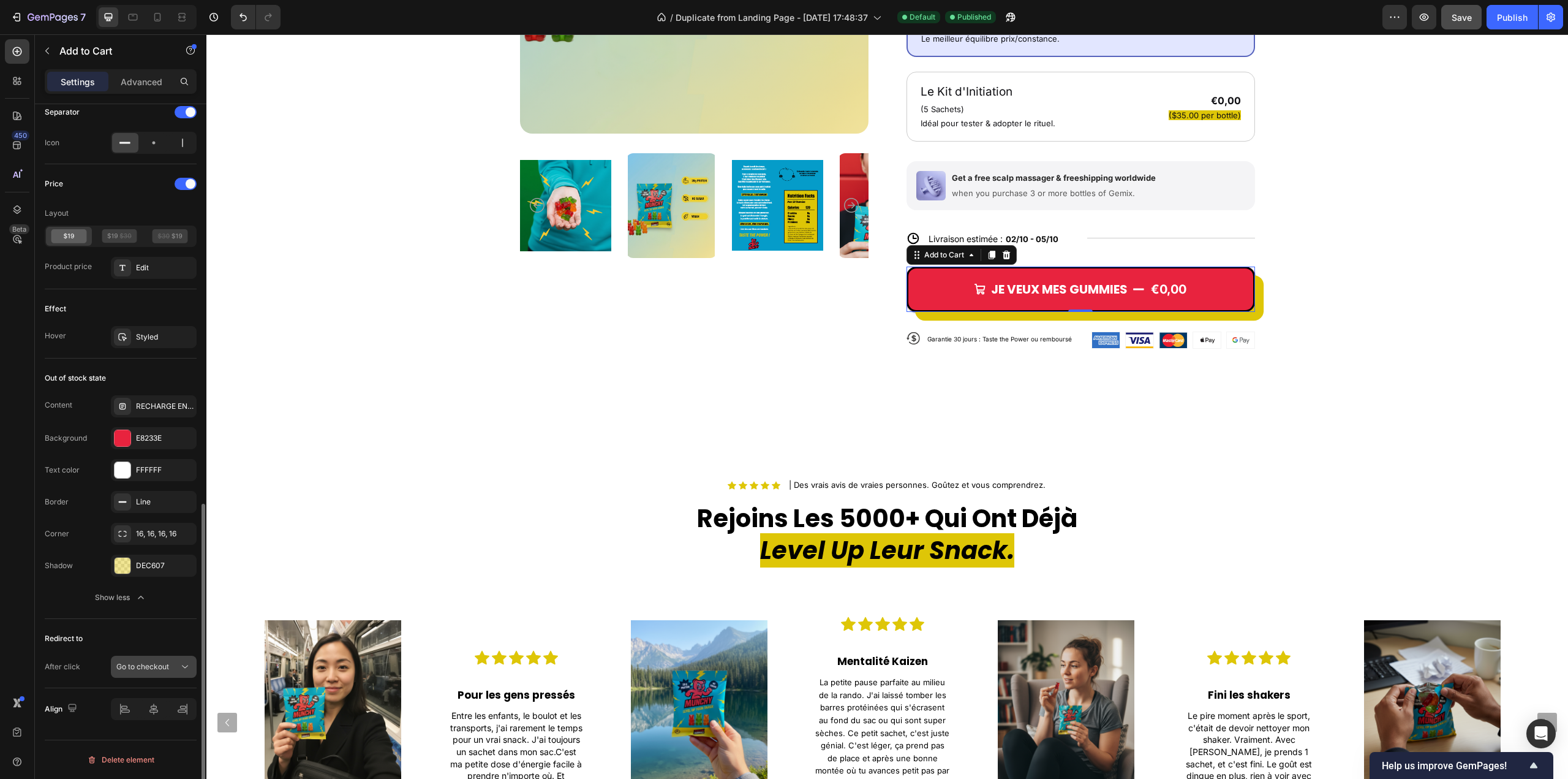
click at [154, 671] on span "Go to checkout" at bounding box center [142, 666] width 53 height 11
click at [141, 568] on span "Keep shopping" at bounding box center [141, 566] width 51 height 11
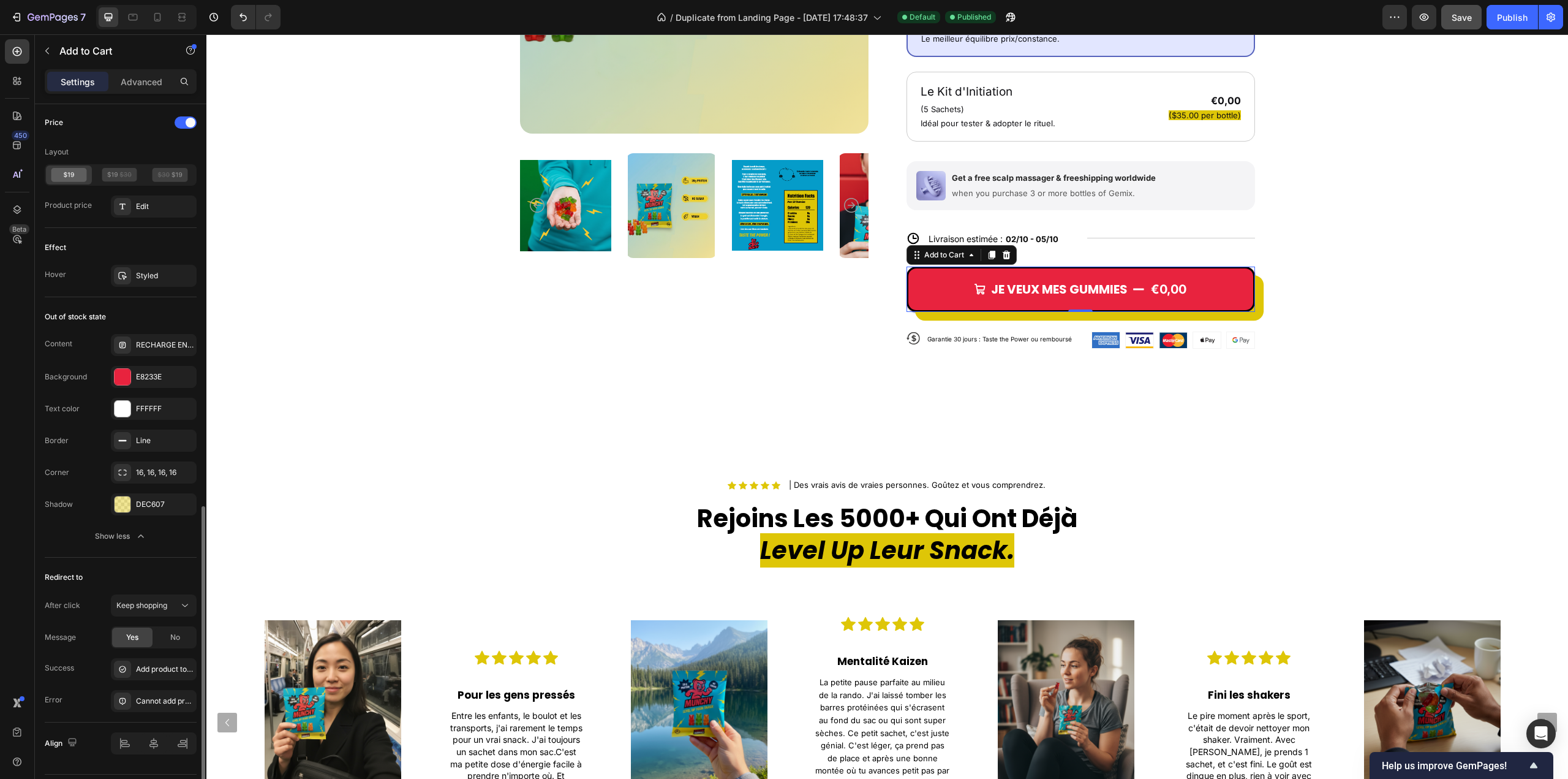
scroll to position [1008, 0]
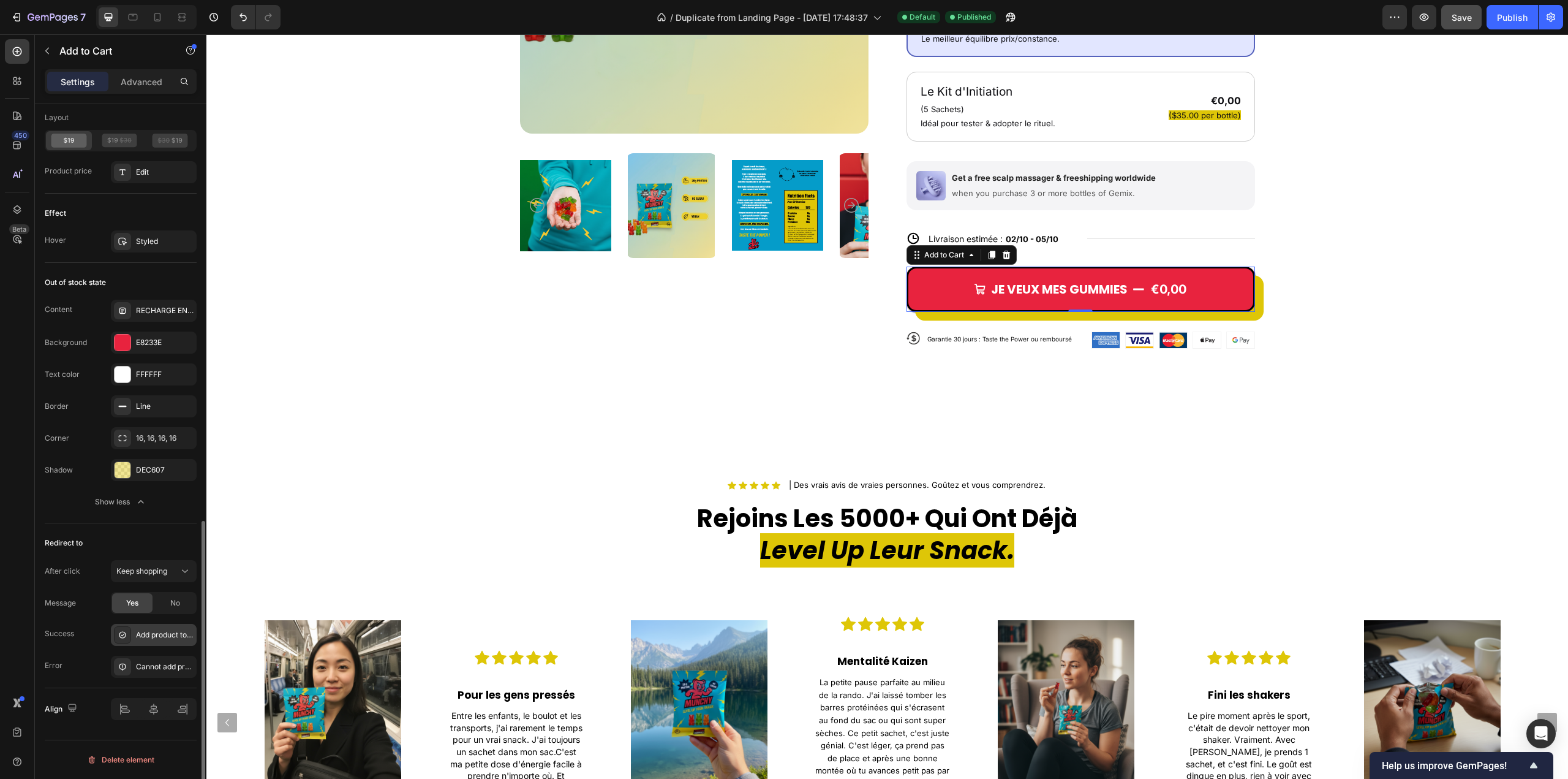
click at [162, 639] on div "Add product to cart successfully" at bounding box center [165, 634] width 58 height 11
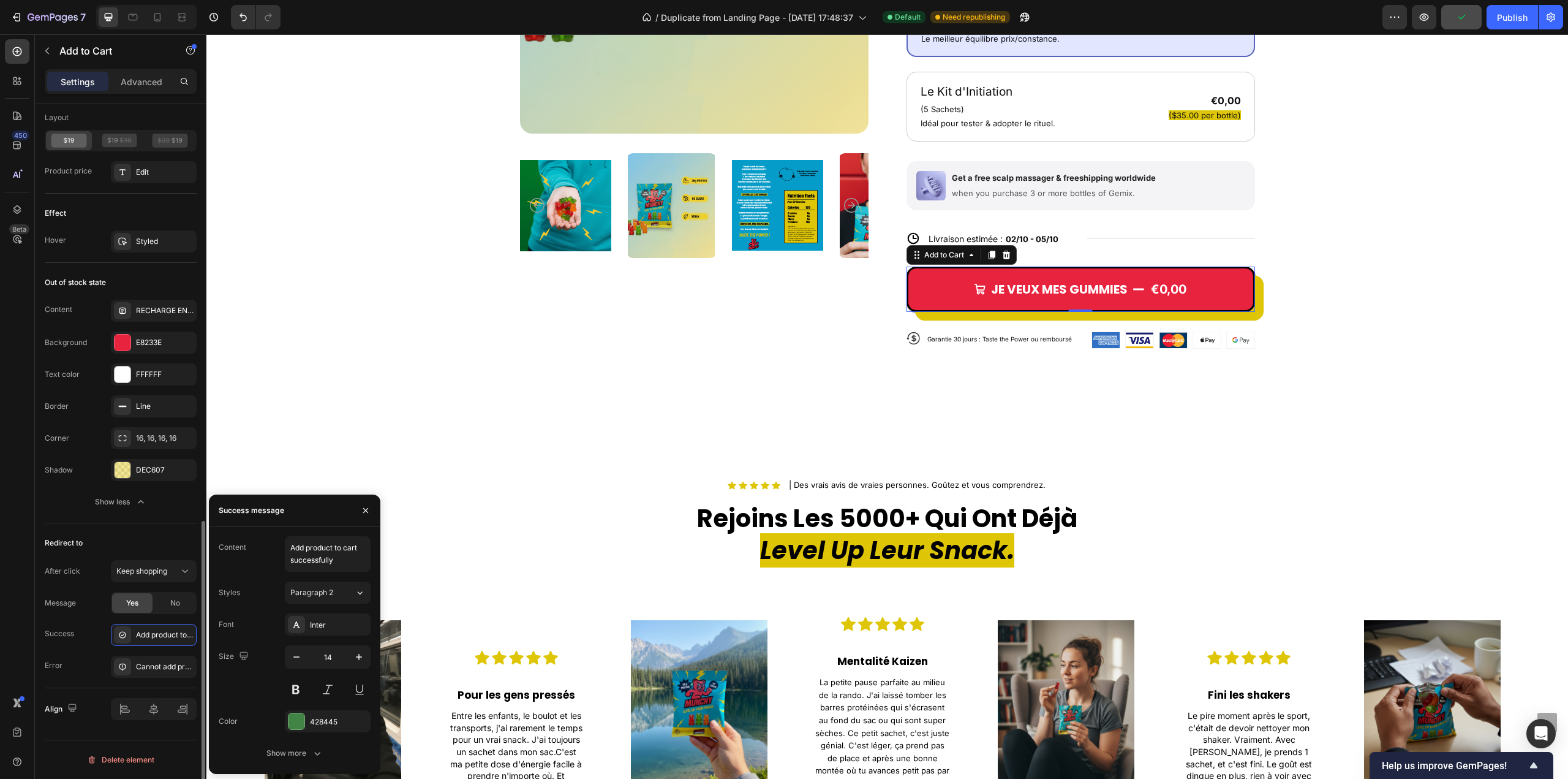
click at [78, 625] on div "Success Add product to cart successfully" at bounding box center [120, 634] width 152 height 22
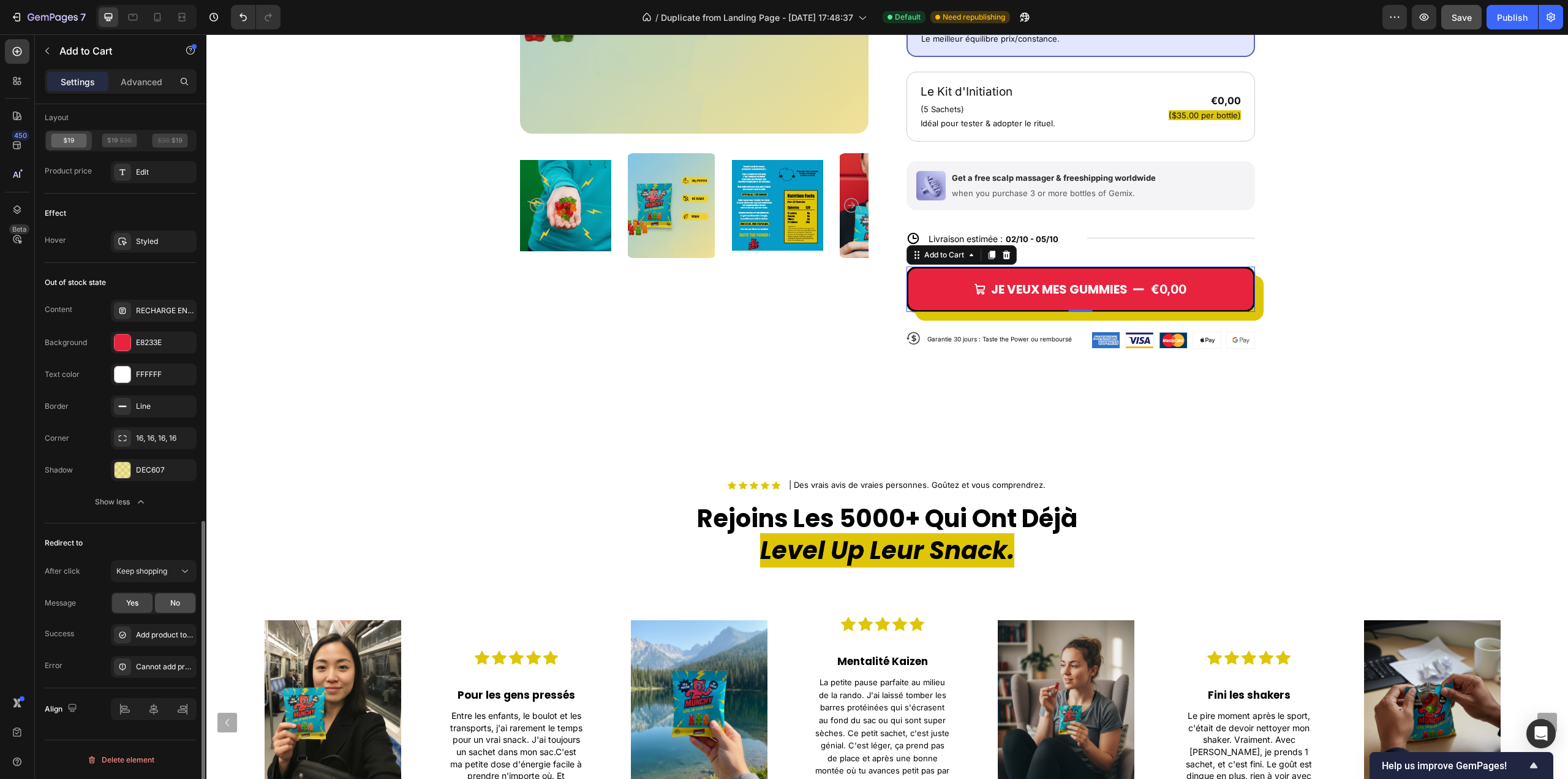
click at [173, 607] on span "No" at bounding box center [175, 602] width 10 height 11
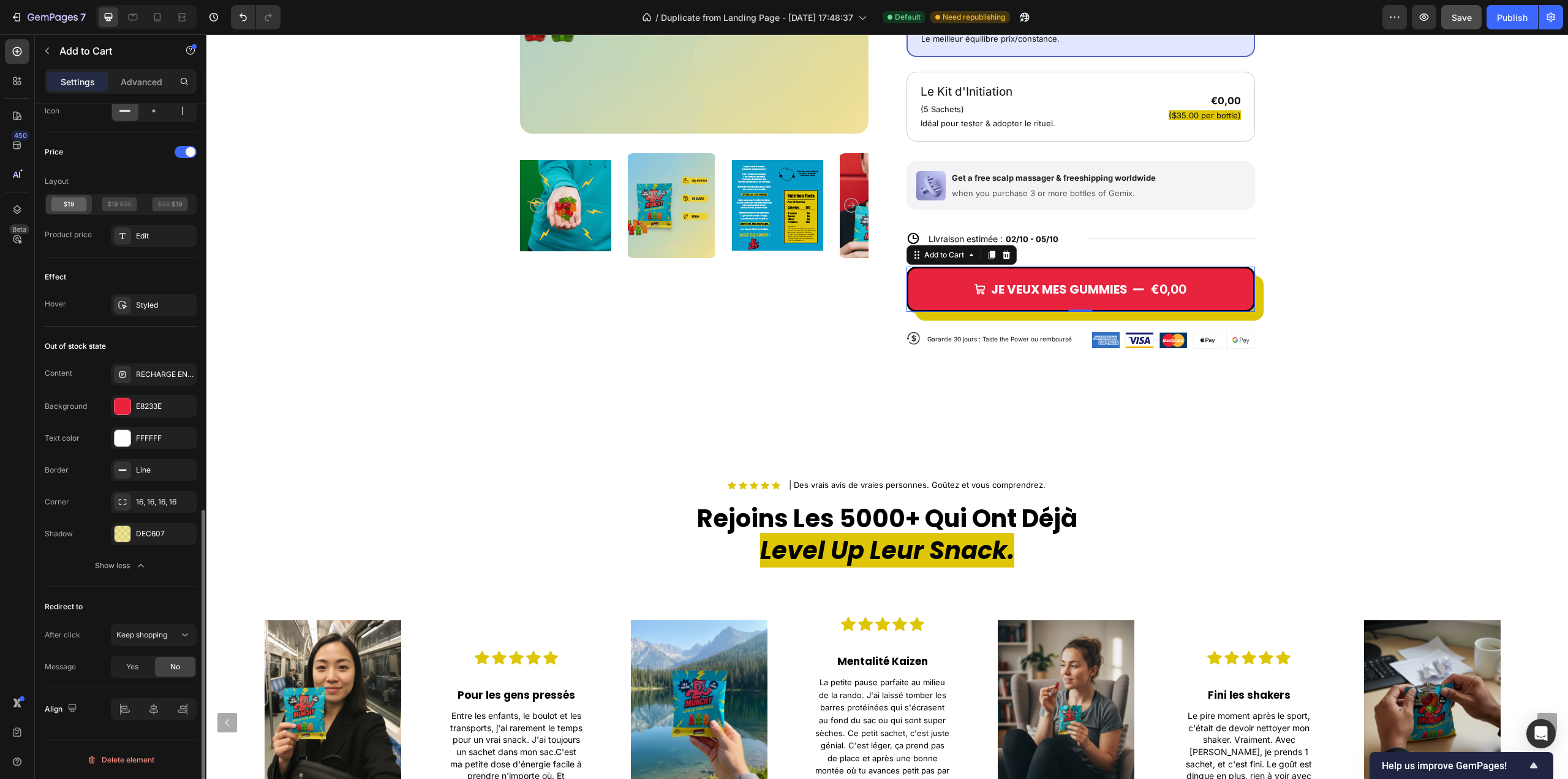
scroll to position [945, 0]
click at [1458, 8] on button "Save" at bounding box center [1462, 16] width 41 height 24
click at [1509, 13] on div "Publish" at bounding box center [1512, 16] width 31 height 13
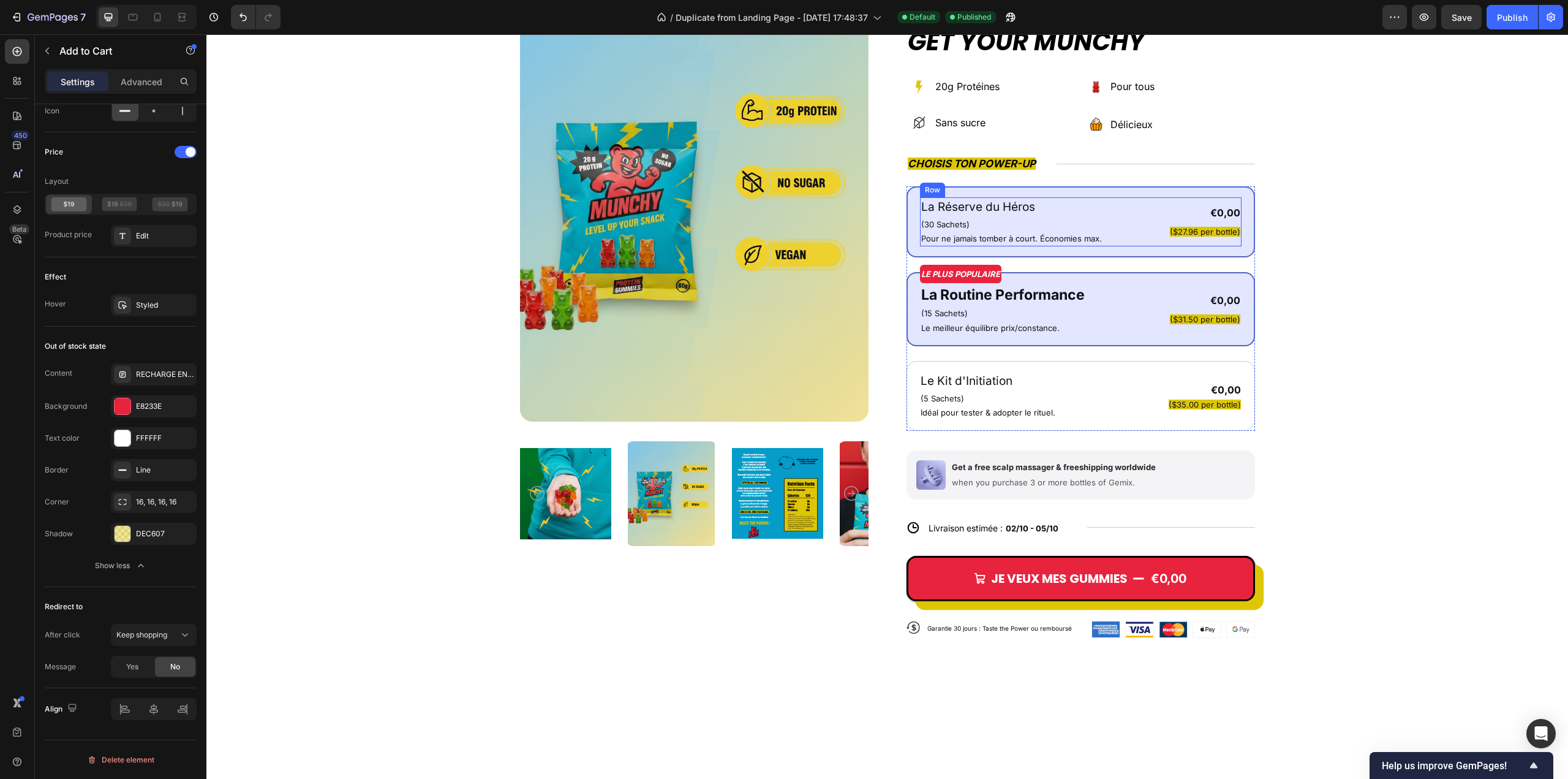
scroll to position [1776, 0]
